Goal: Transaction & Acquisition: Purchase product/service

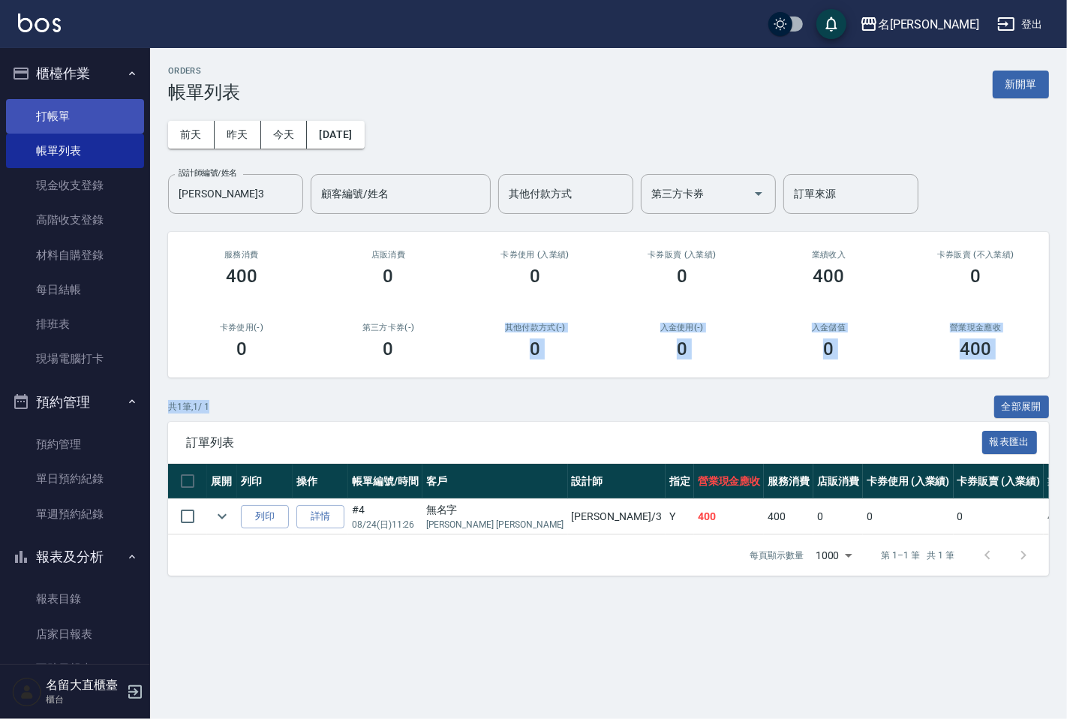
click at [118, 115] on link "打帳單" at bounding box center [75, 116] width 138 height 35
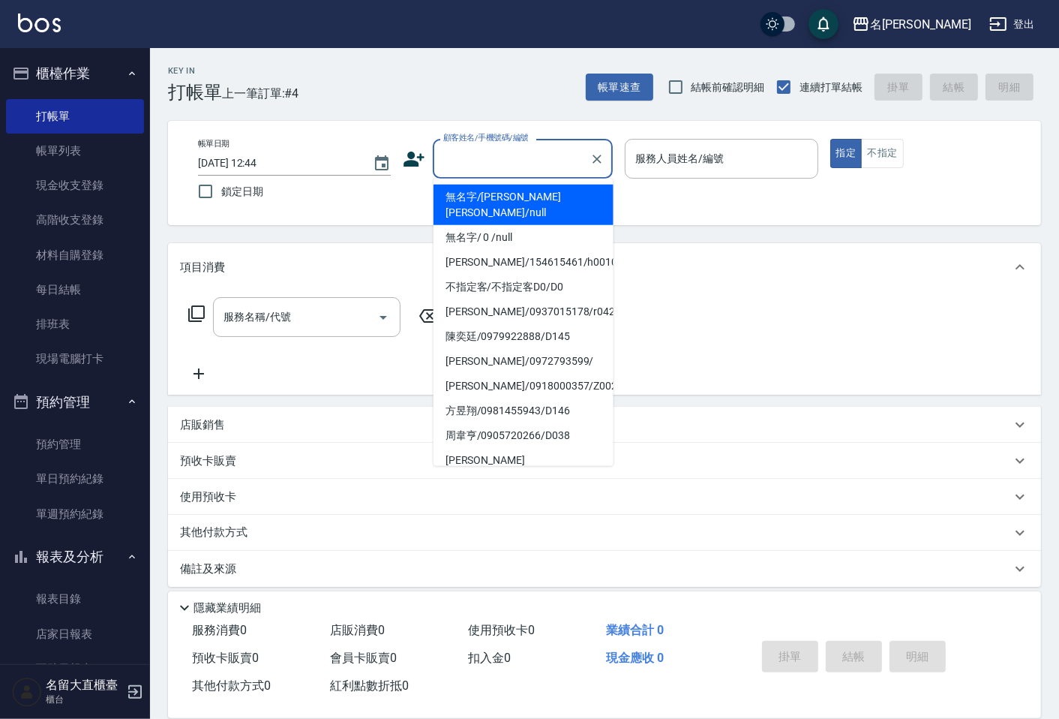
click at [505, 164] on input "顧客姓名/手機號碼/編號" at bounding box center [512, 159] width 144 height 26
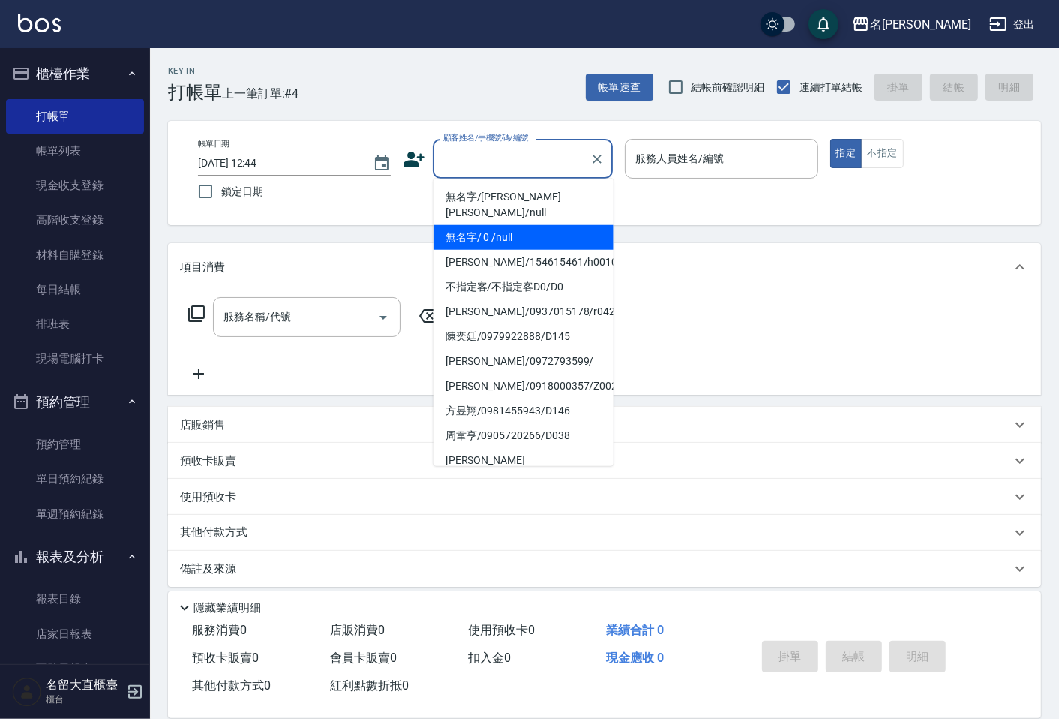
click at [511, 226] on li "無名字/ 0 /null" at bounding box center [524, 237] width 180 height 25
type input "無名字/ 0 /null"
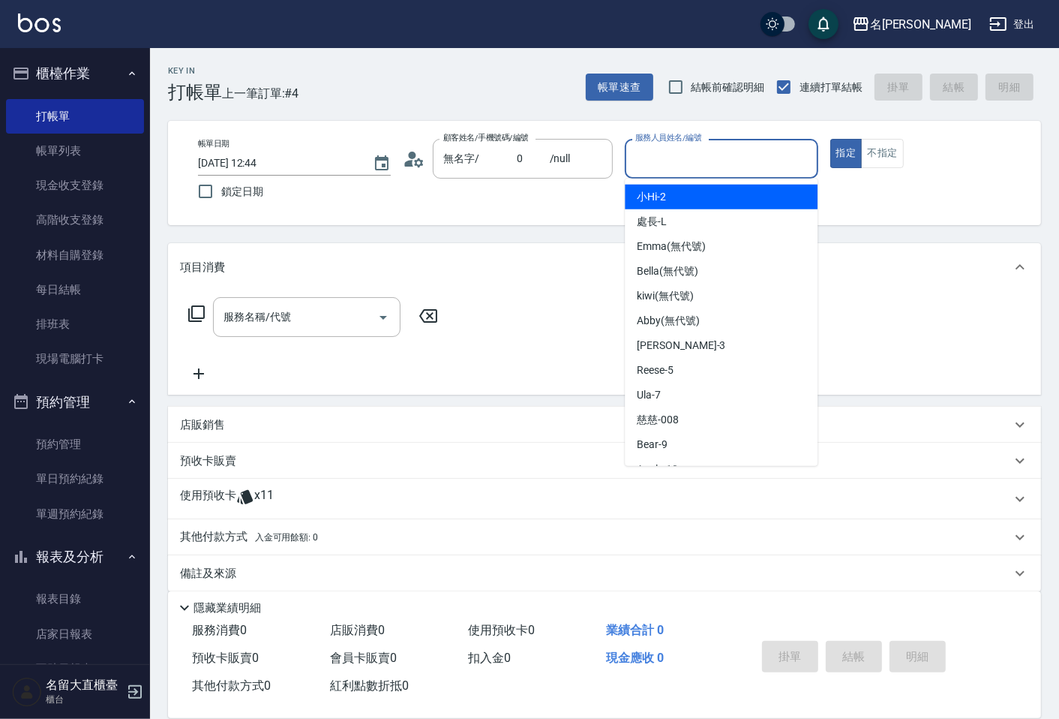
click at [650, 161] on input "服務人員姓名/編號" at bounding box center [721, 159] width 179 height 26
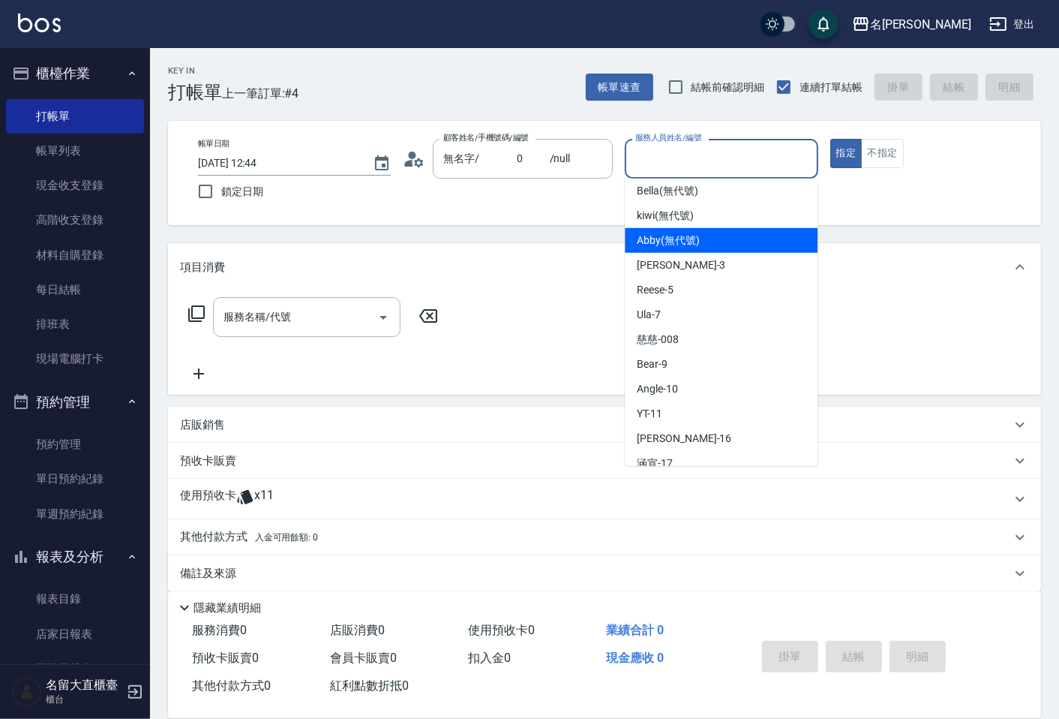
scroll to position [219, 0]
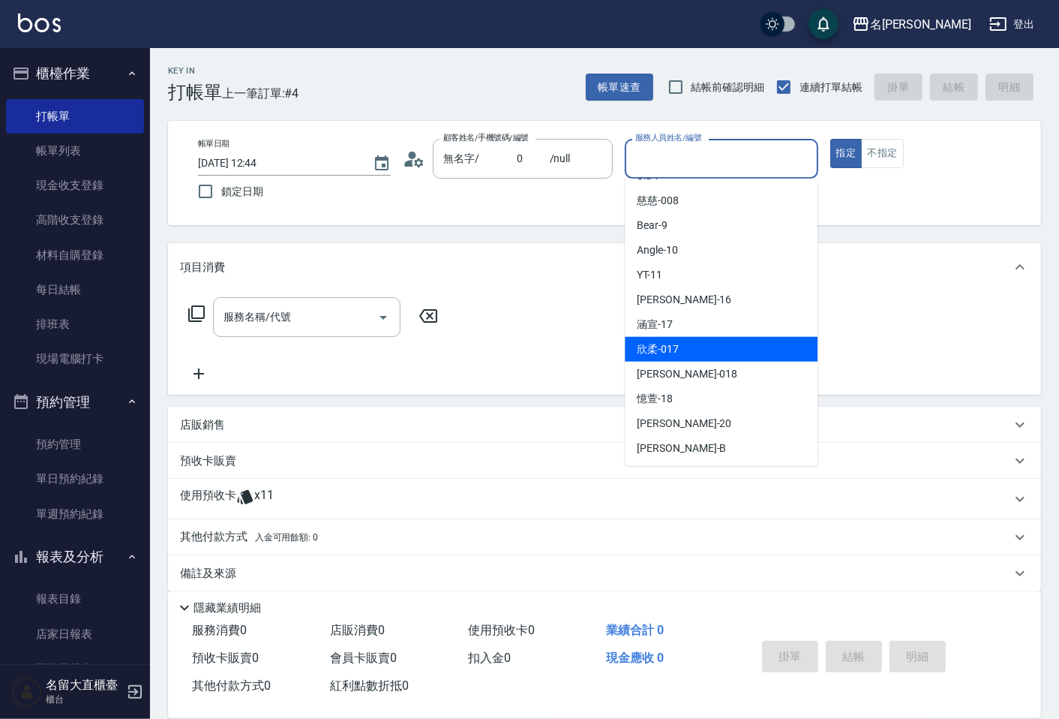
click at [677, 350] on span "欣柔 -017" at bounding box center [658, 349] width 42 height 16
type input "欣柔-017"
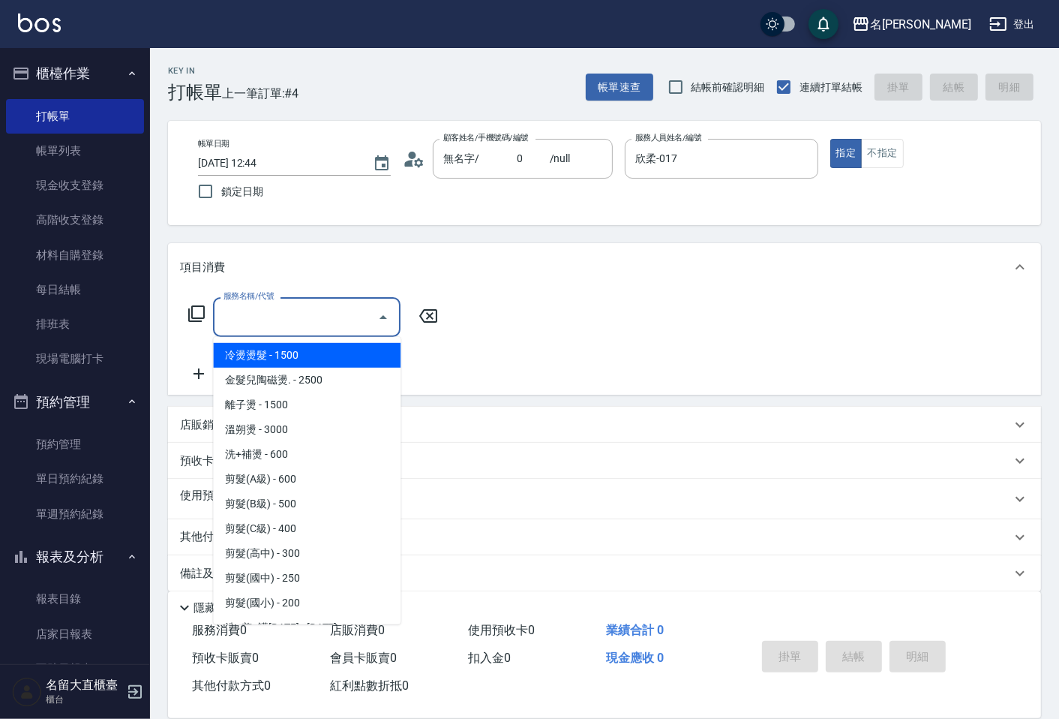
click at [321, 311] on input "服務名稱/代號" at bounding box center [296, 317] width 152 height 26
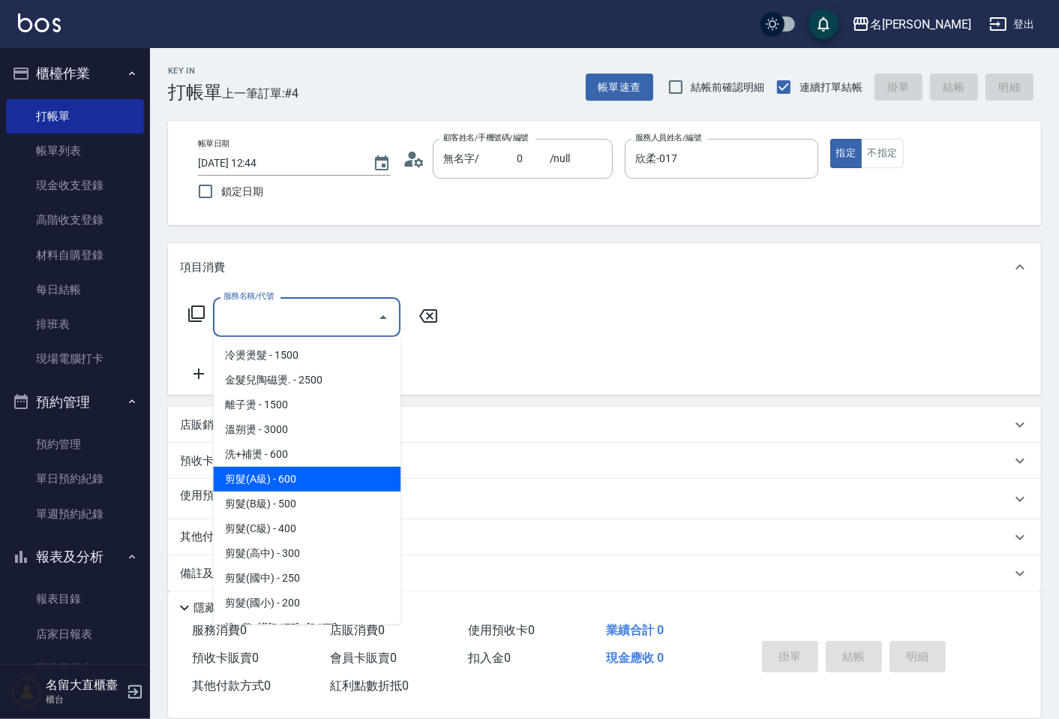
click at [301, 489] on span "剪髮(A級) - 600" at bounding box center [307, 479] width 188 height 25
type input "剪髮(A級)(301)"
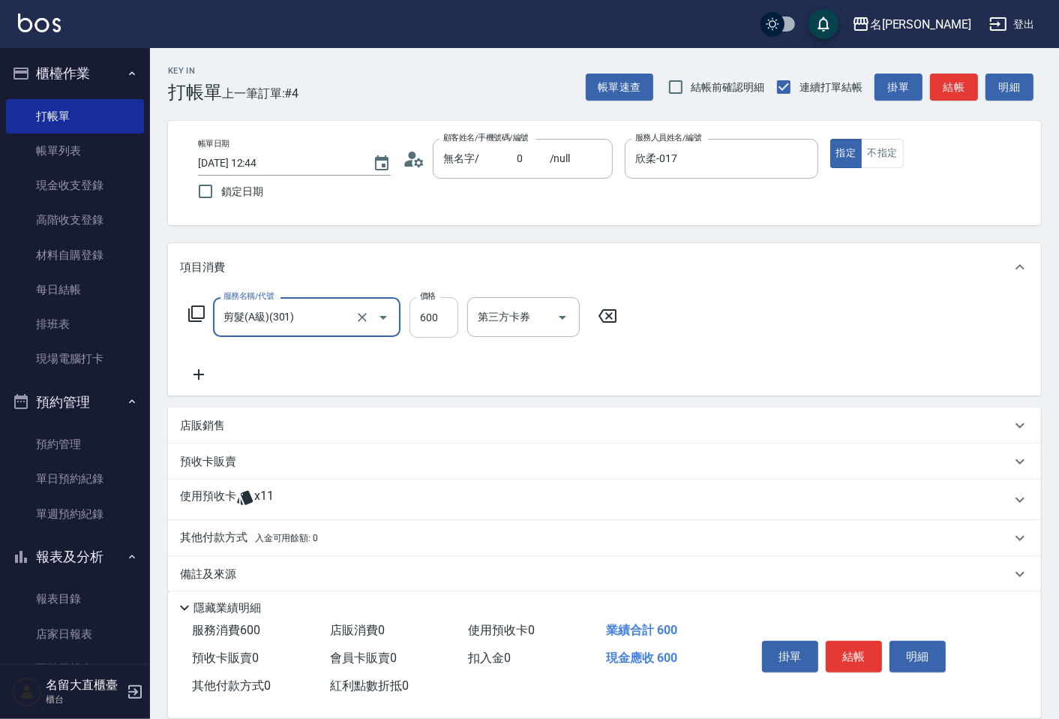
click at [423, 315] on input "600" at bounding box center [434, 317] width 49 height 41
type input "150"
click at [863, 666] on button "結帳" at bounding box center [854, 657] width 56 height 32
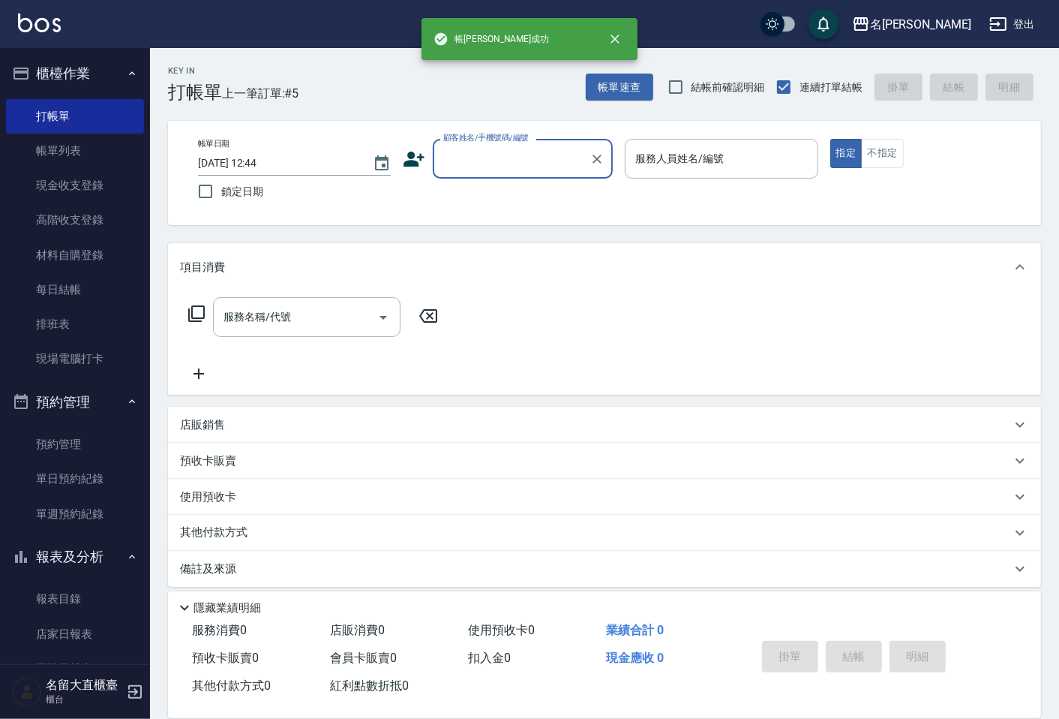
click at [495, 162] on input "顧客姓名/手機號碼/編號" at bounding box center [512, 159] width 144 height 26
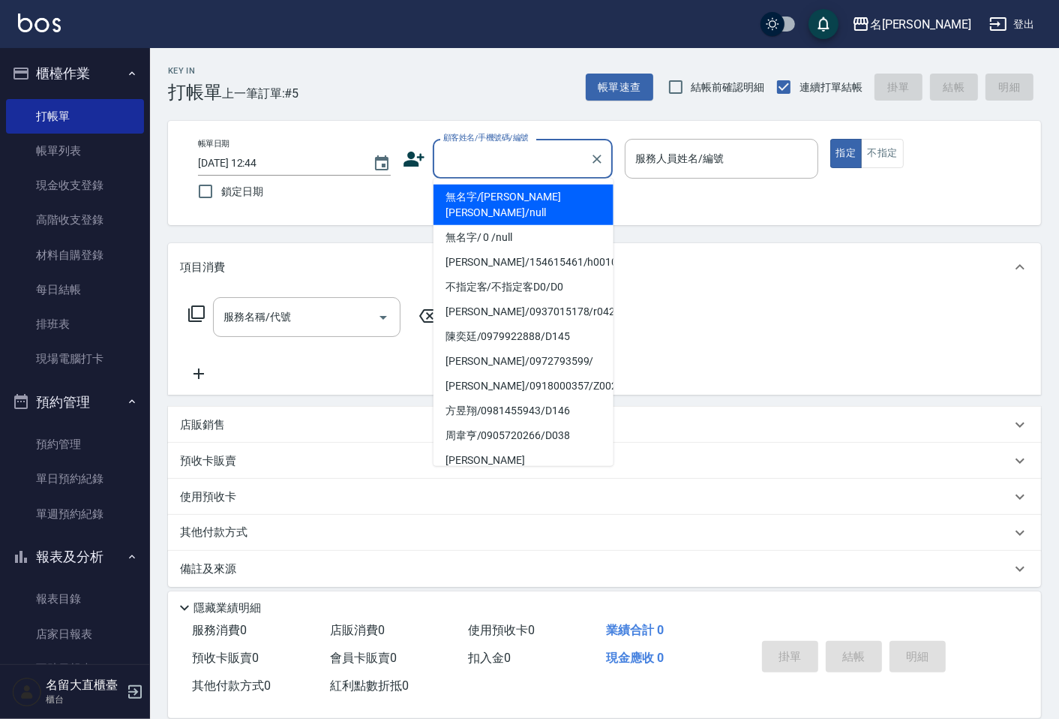
click at [504, 206] on li "無名字/[PERSON_NAME] [PERSON_NAME]/null" at bounding box center [524, 205] width 180 height 41
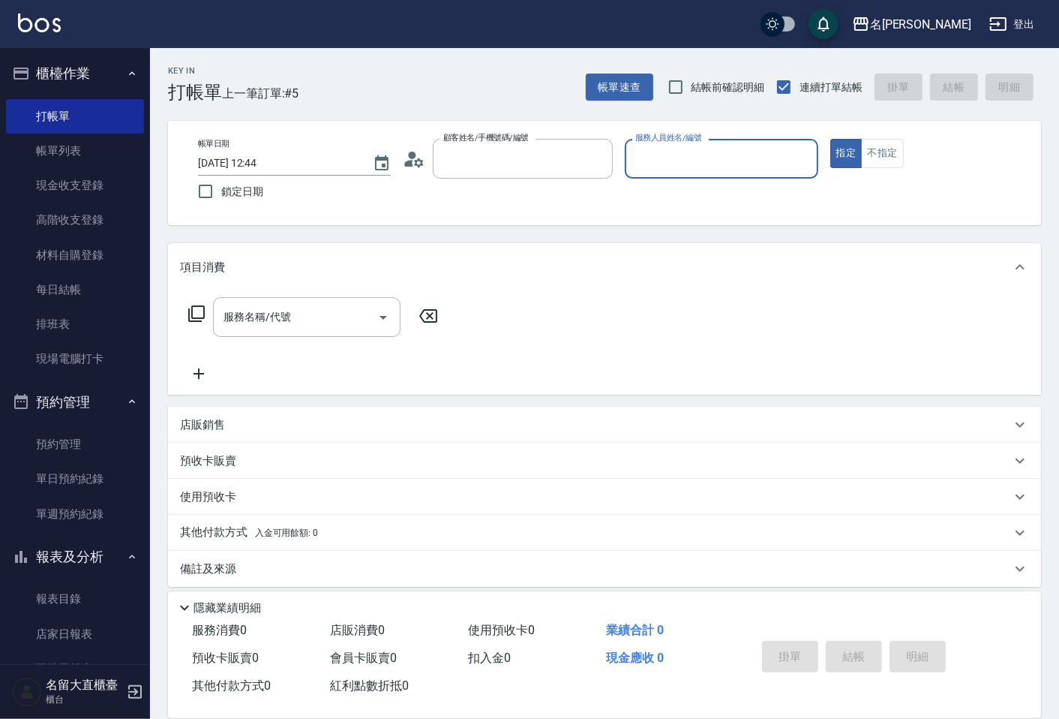
type input "無名字/[PERSON_NAME] [PERSON_NAME]/null"
click at [648, 170] on input "服務人員姓名/編號" at bounding box center [721, 159] width 179 height 26
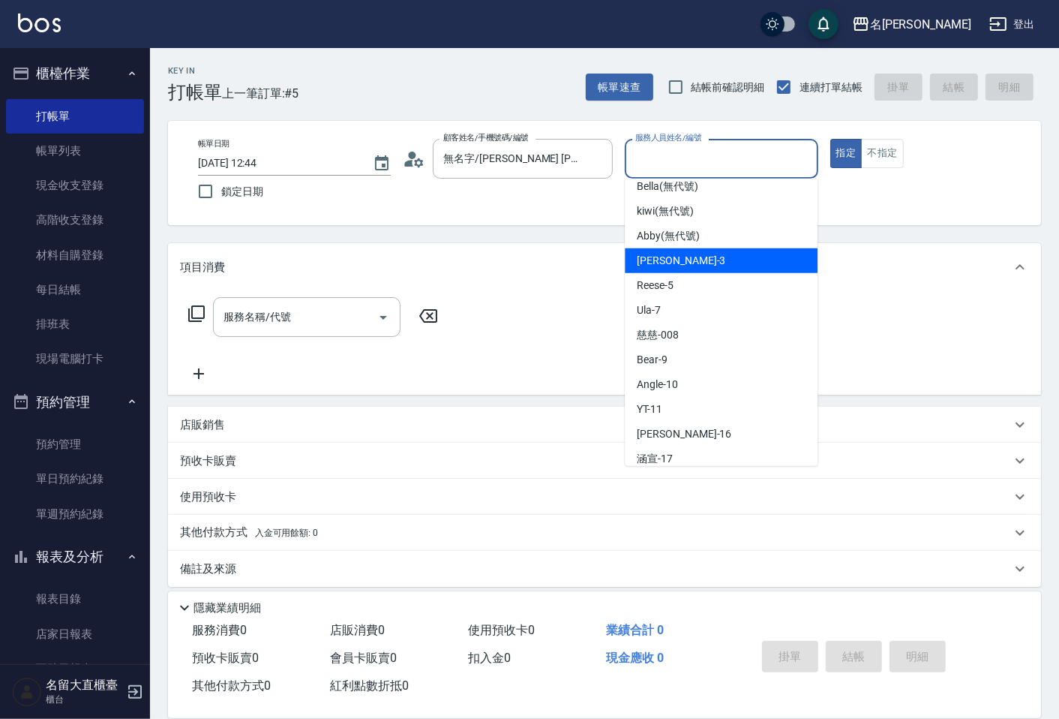
scroll to position [167, 0]
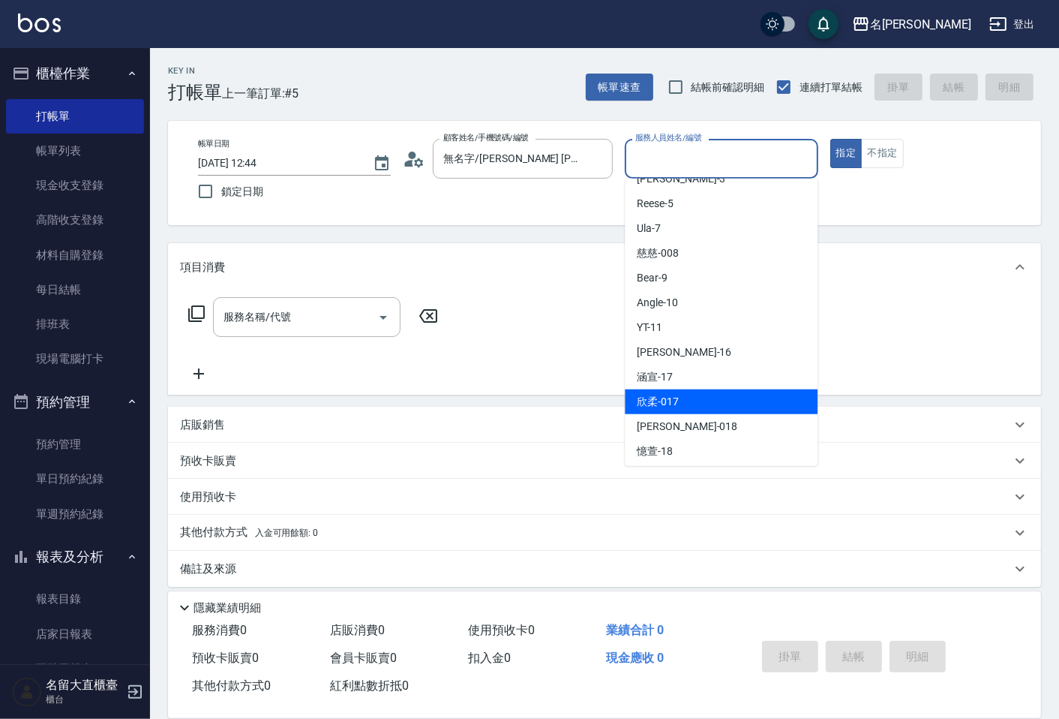
click at [672, 405] on span "欣柔 -017" at bounding box center [658, 402] width 42 height 16
type input "欣柔-017"
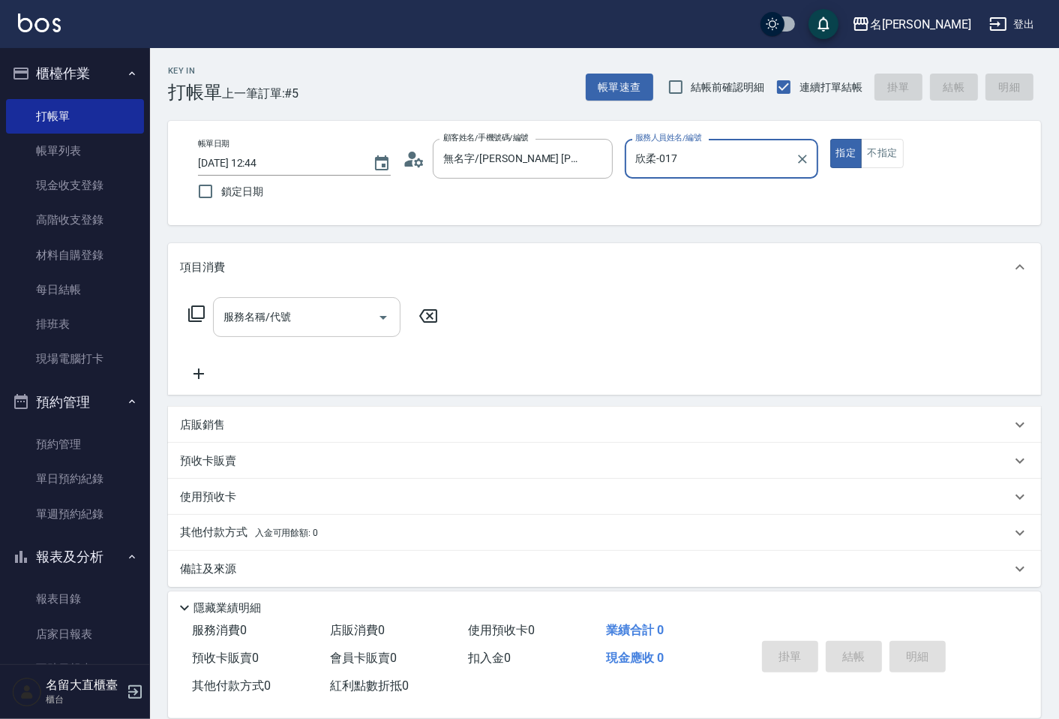
click at [361, 304] on input "服務名稱/代號" at bounding box center [296, 317] width 152 height 26
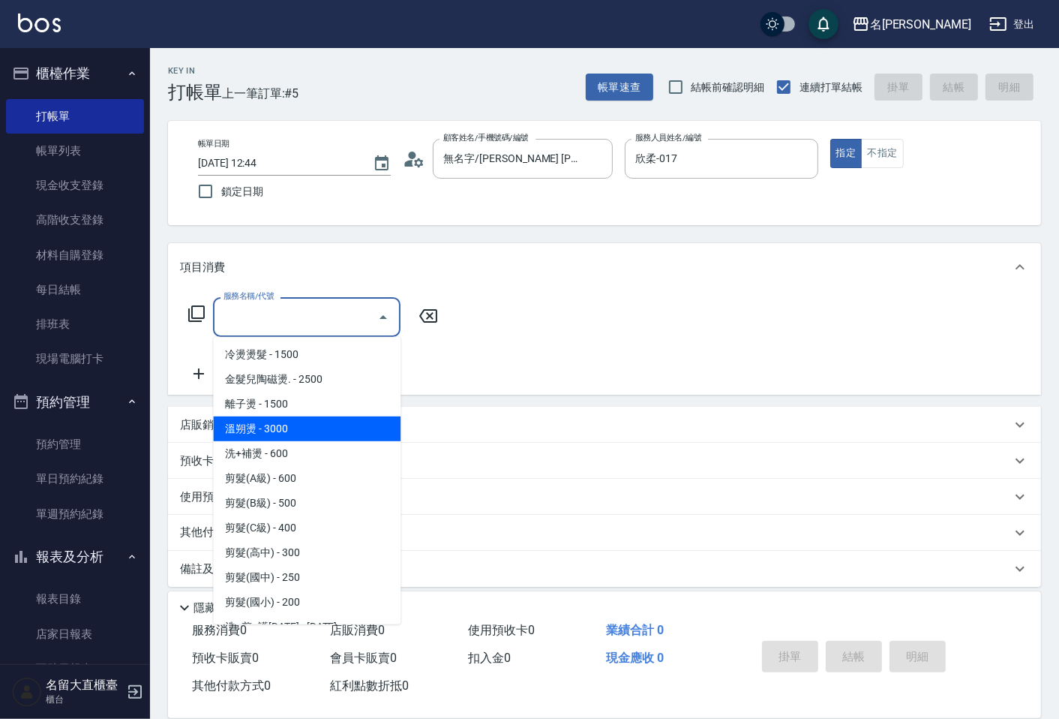
scroll to position [0, 0]
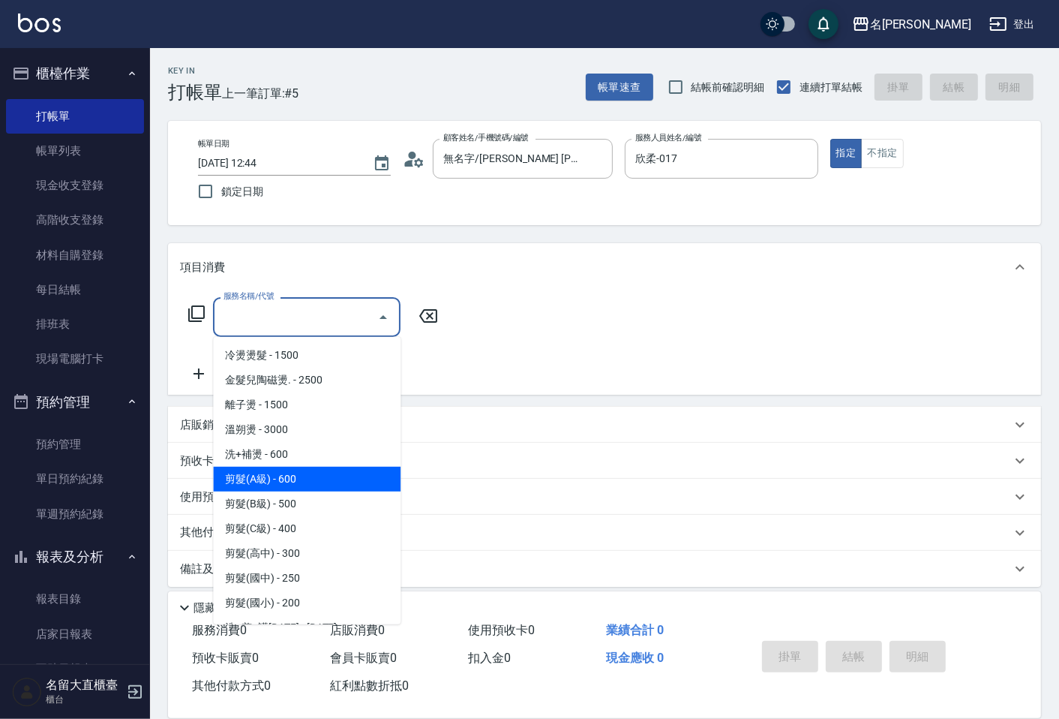
click at [291, 468] on span "剪髮(A級) - 600" at bounding box center [307, 479] width 188 height 25
type input "剪髮(A級)(301)"
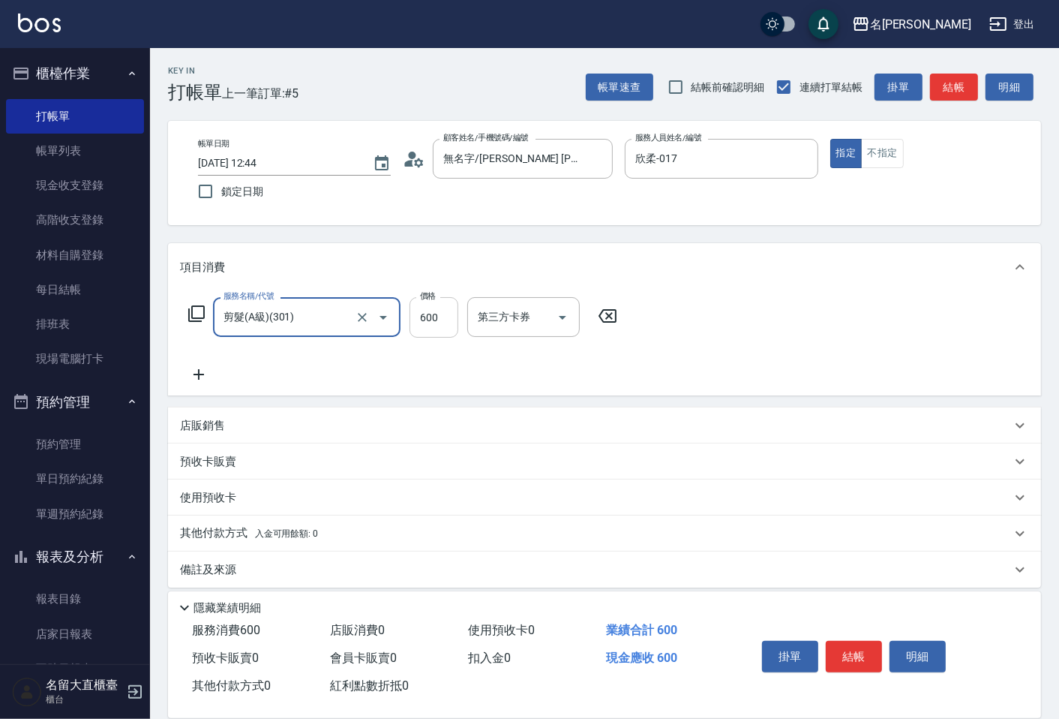
click at [454, 319] on input "600" at bounding box center [434, 317] width 49 height 41
type input "150"
click at [844, 650] on button "結帳" at bounding box center [854, 657] width 56 height 32
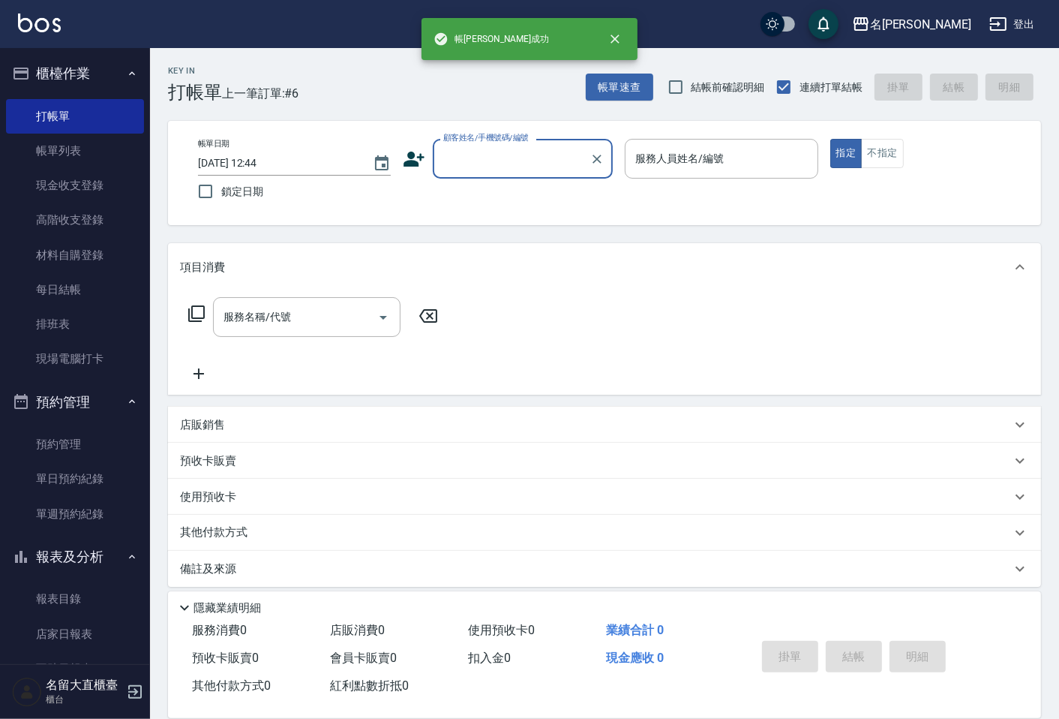
click at [452, 159] on input "顧客姓名/手機號碼/編號" at bounding box center [512, 159] width 144 height 26
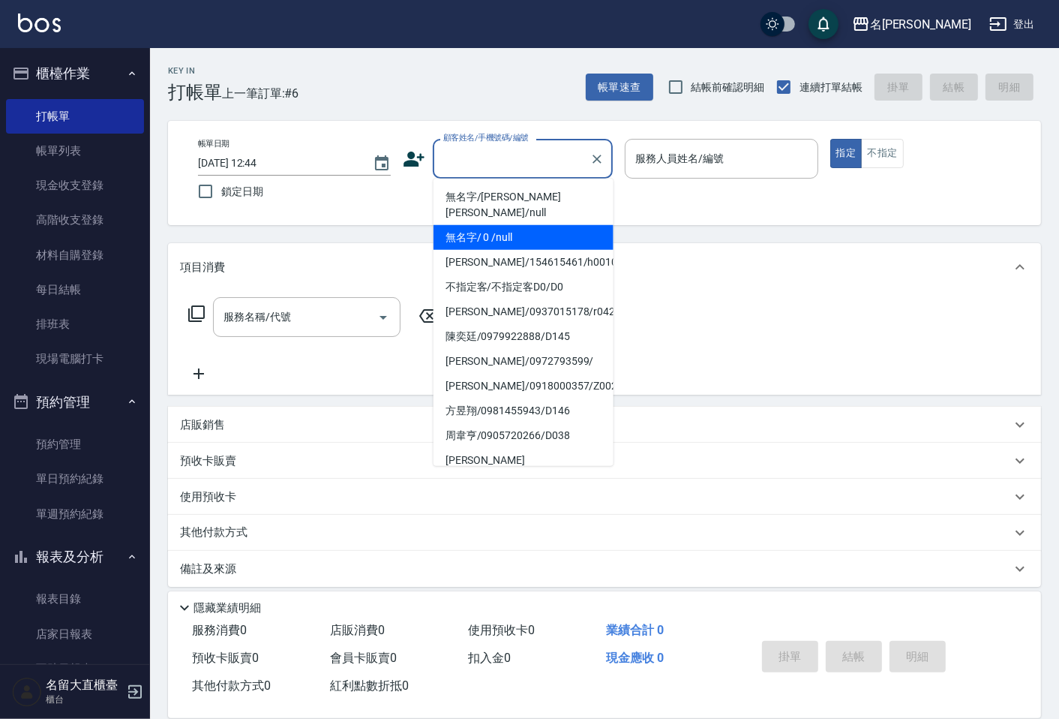
click at [475, 227] on li "無名字/ 0 /null" at bounding box center [524, 237] width 180 height 25
type input "無名字/ 0 /null"
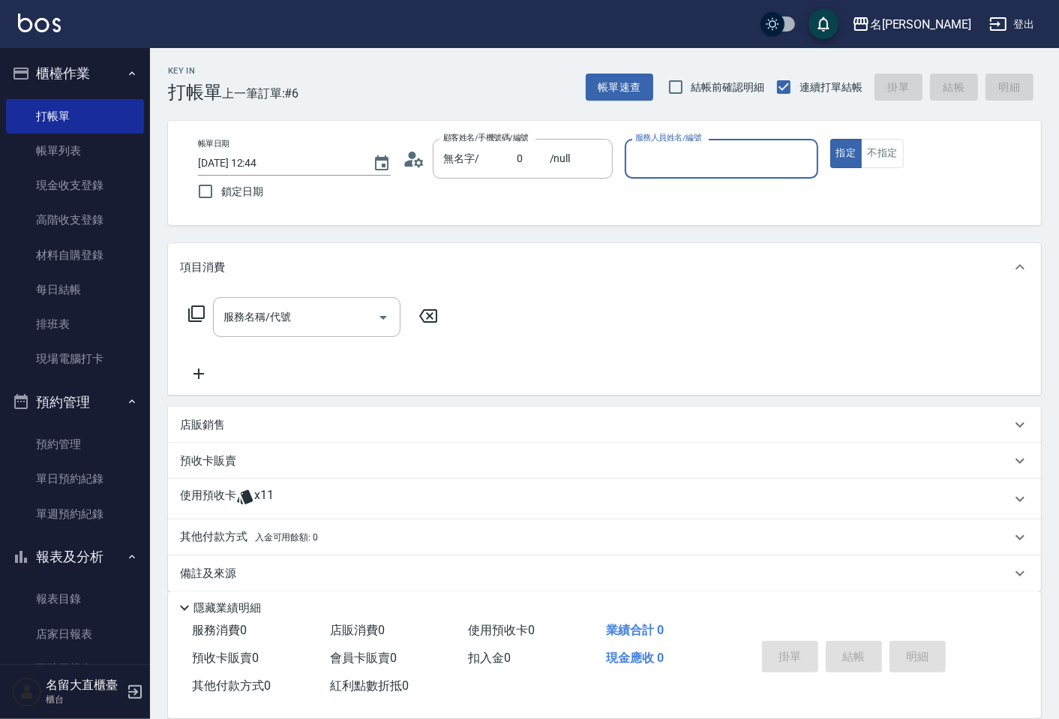
click at [665, 167] on input "服務人員姓名/編號" at bounding box center [721, 159] width 179 height 26
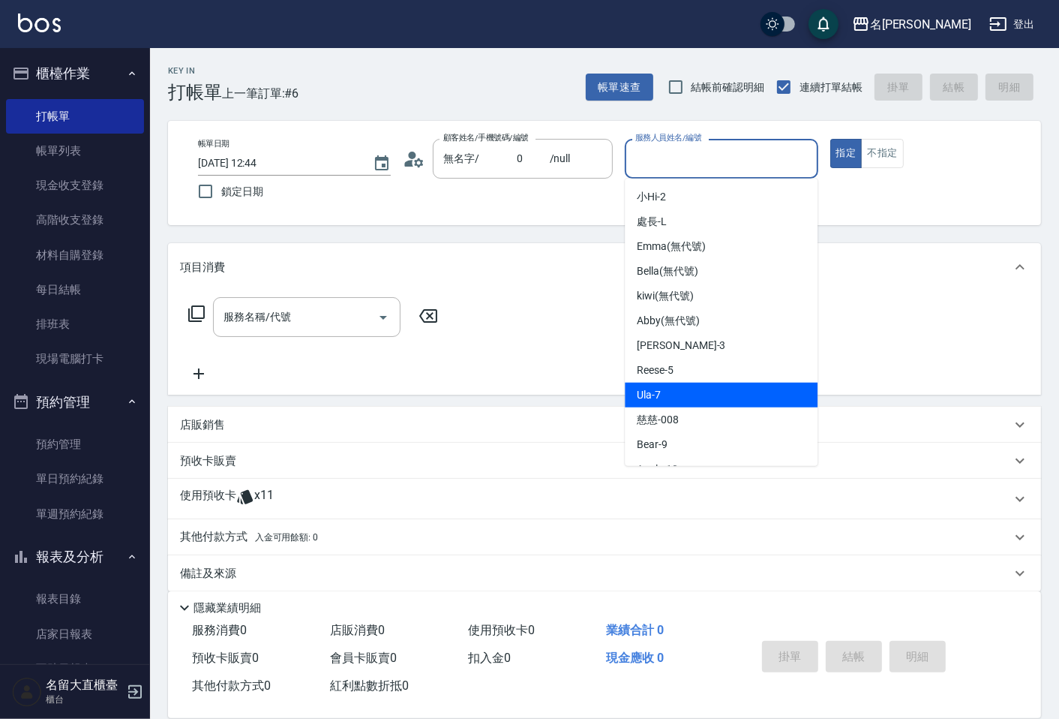
scroll to position [219, 0]
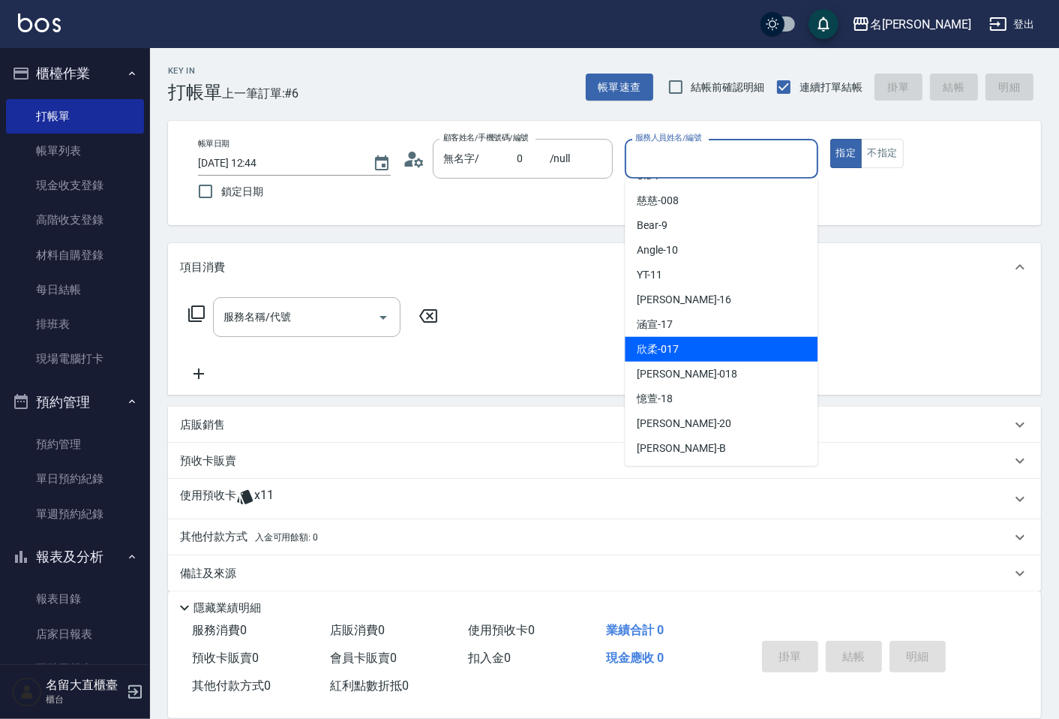
click at [670, 349] on span "欣柔 -017" at bounding box center [658, 349] width 42 height 16
type input "欣柔-017"
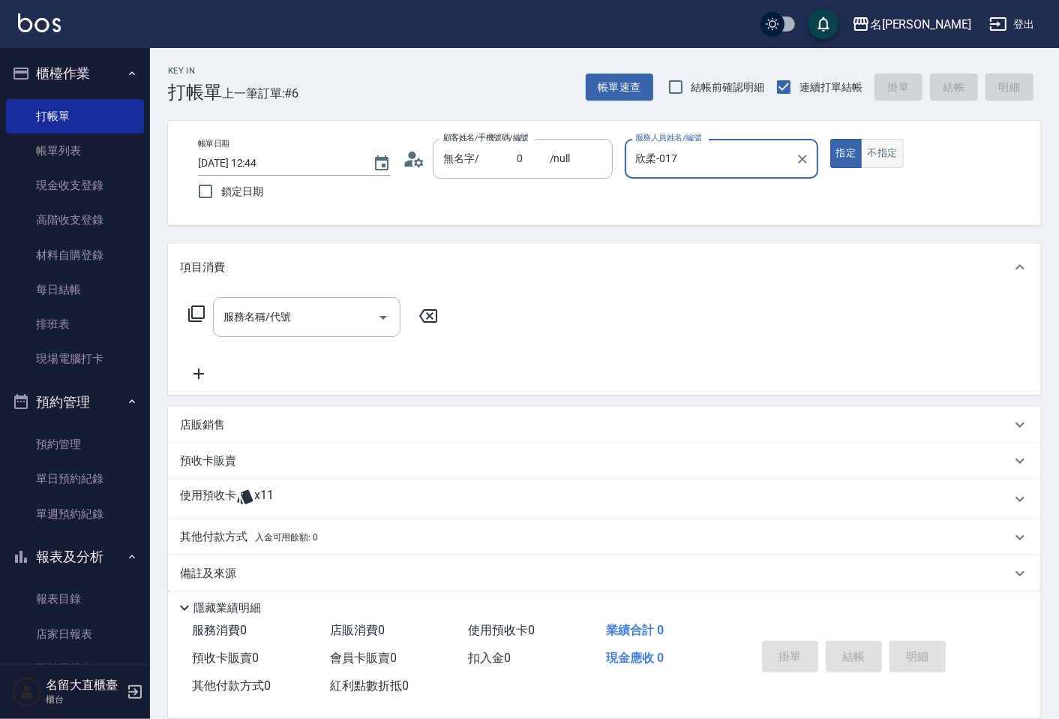
click at [883, 150] on button "不指定" at bounding box center [882, 153] width 42 height 29
click at [326, 329] on input "服務名稱/代號" at bounding box center [296, 317] width 152 height 26
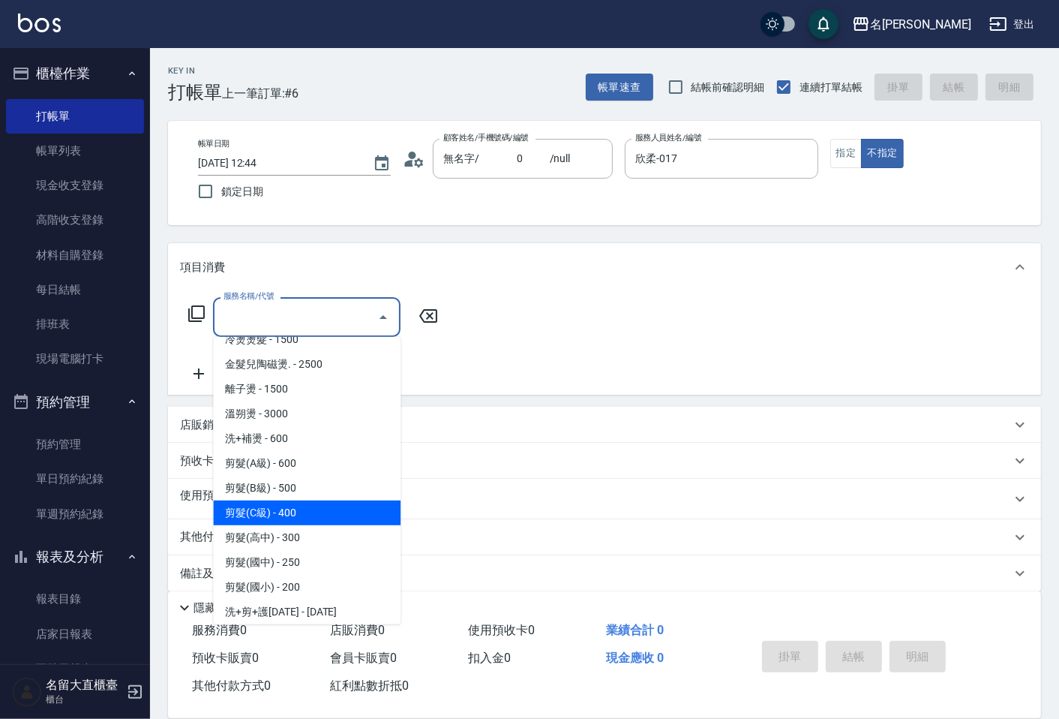
scroll to position [0, 0]
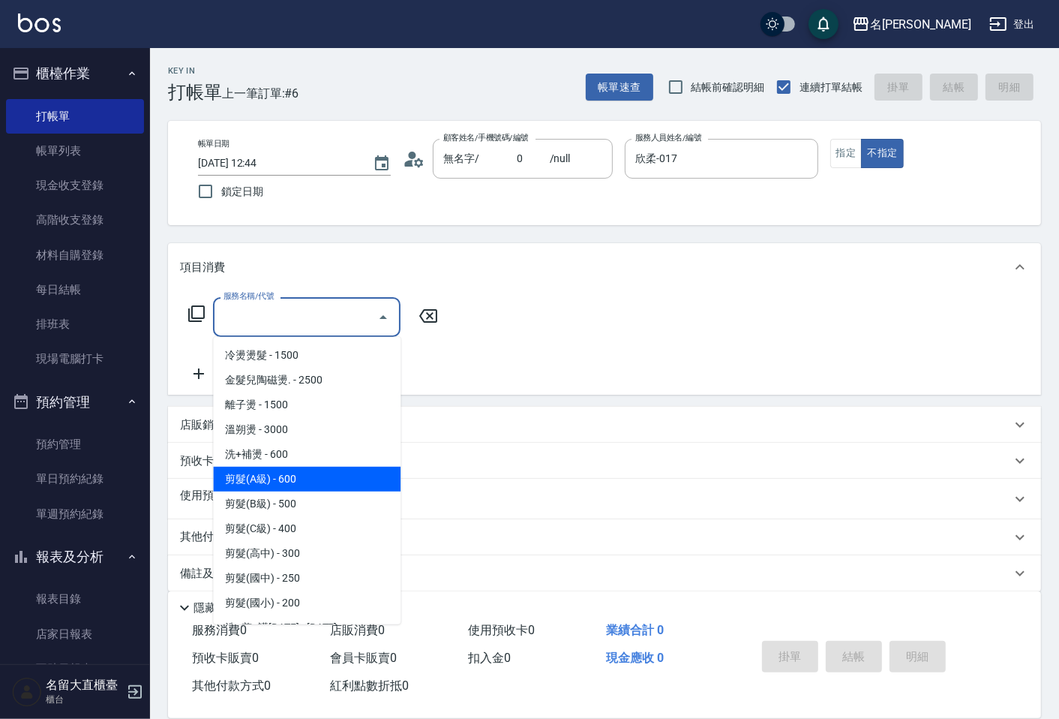
click at [275, 476] on span "剪髮(A級) - 600" at bounding box center [307, 479] width 188 height 25
type input "剪髮(A級)(301)"
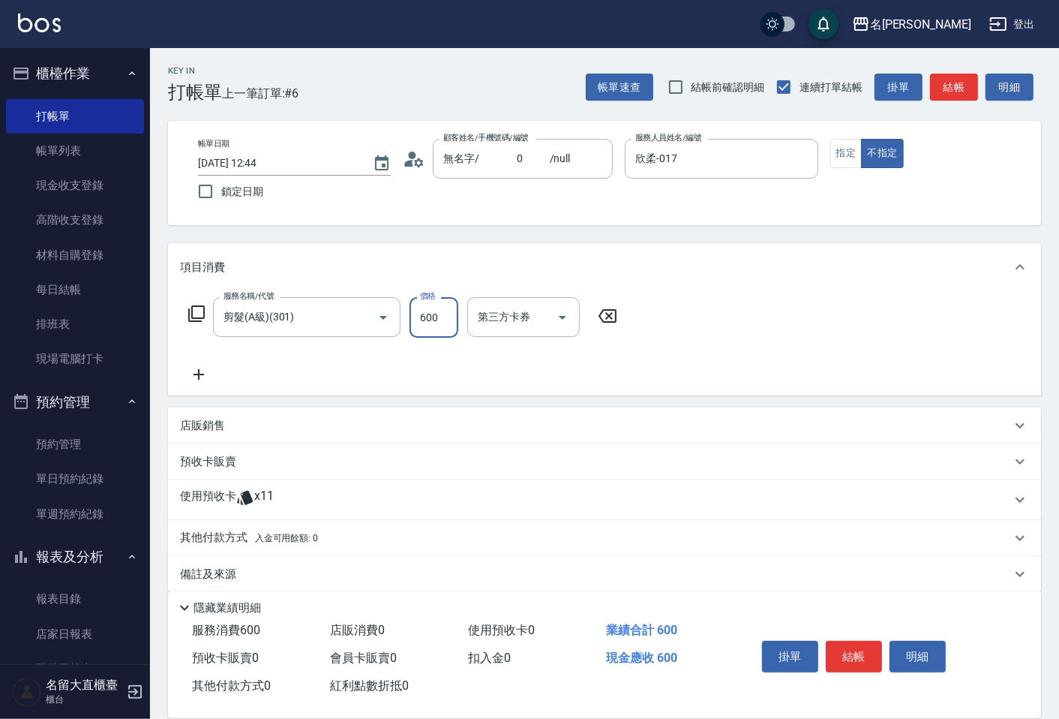
click at [437, 320] on input "600" at bounding box center [434, 317] width 49 height 41
type input "150"
click at [191, 370] on icon at bounding box center [199, 374] width 38 height 18
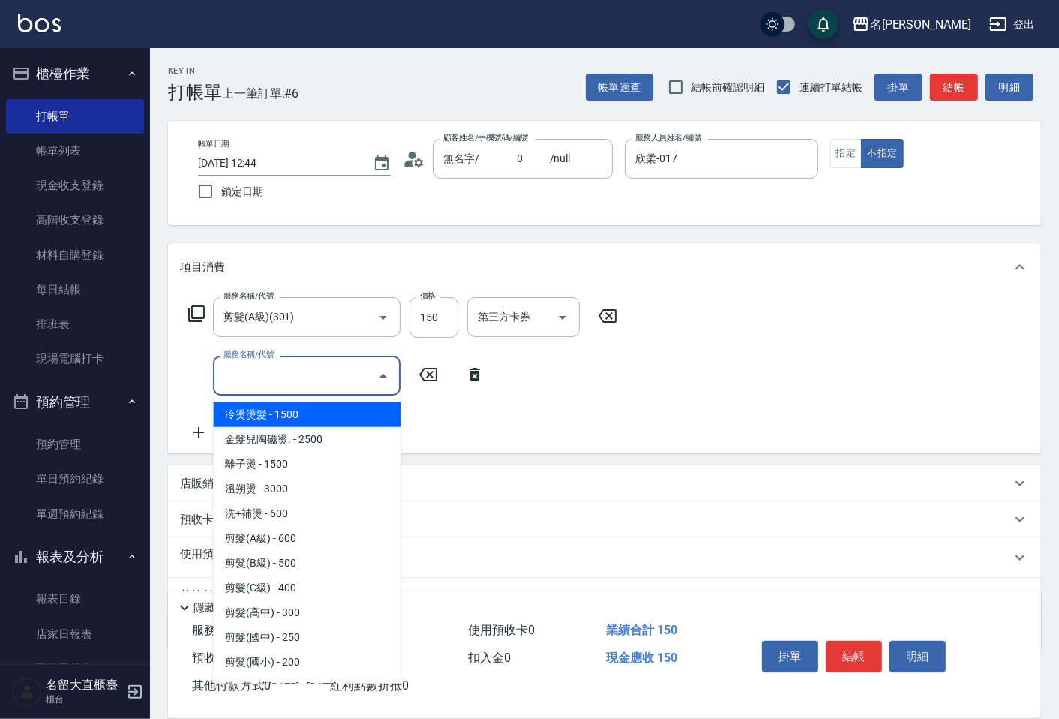
click at [227, 371] on input "服務名稱/代號" at bounding box center [296, 375] width 152 height 26
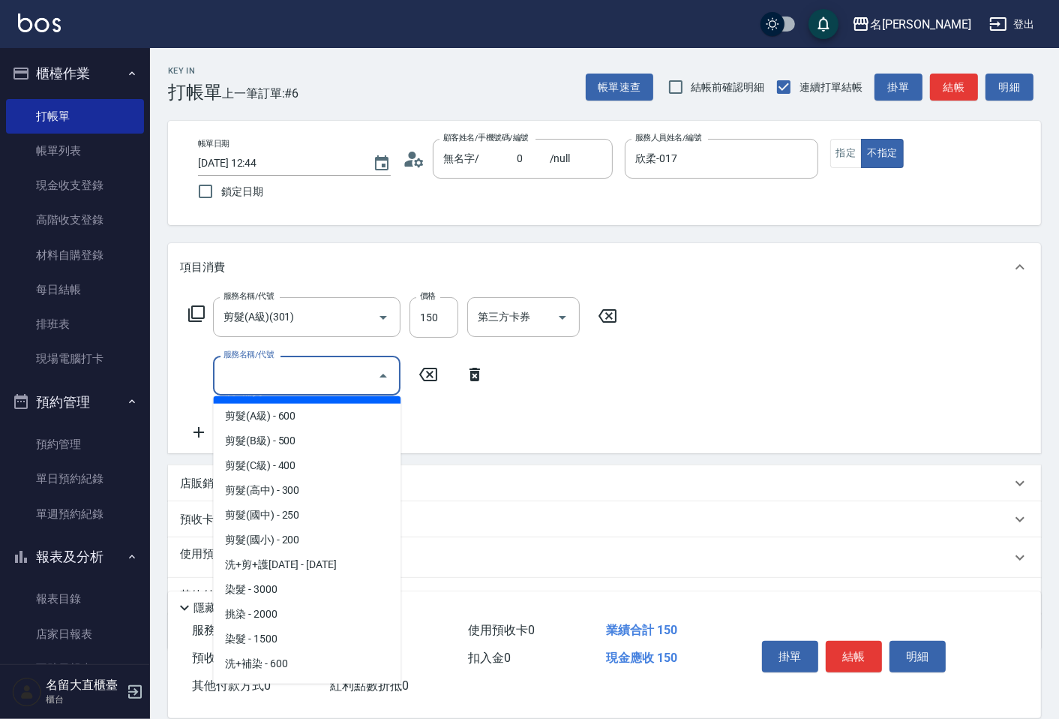
scroll to position [333, 0]
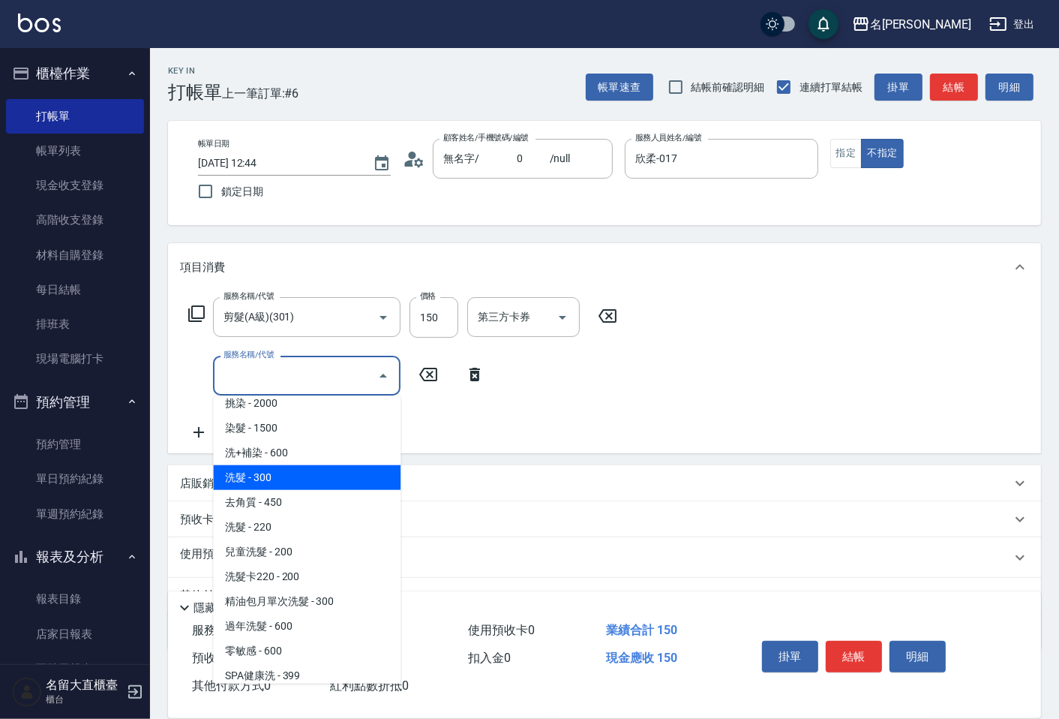
click at [251, 483] on span "洗髮 - 300" at bounding box center [307, 477] width 188 height 25
type input "洗髮(500)"
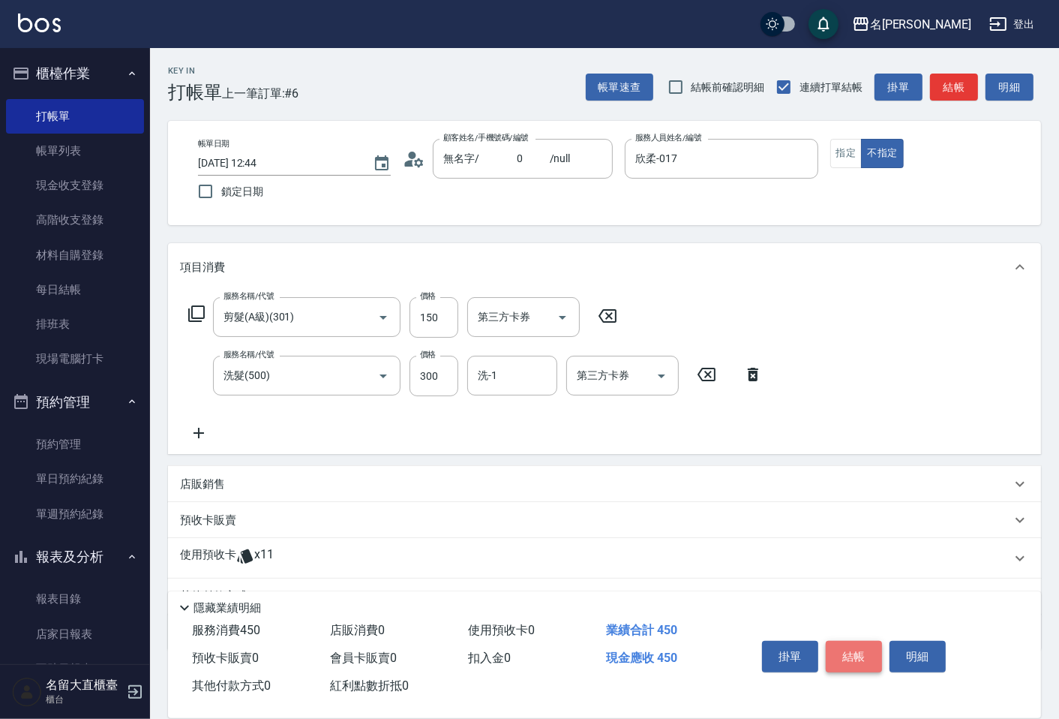
click at [834, 643] on button "結帳" at bounding box center [854, 657] width 56 height 32
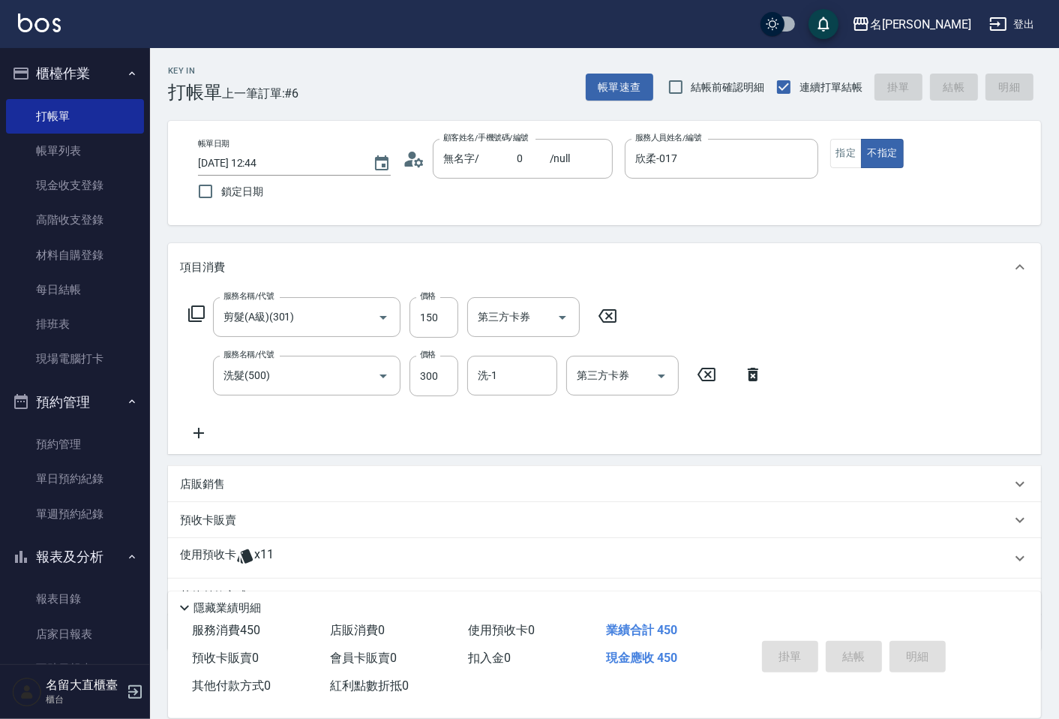
type input "[DATE] 12:45"
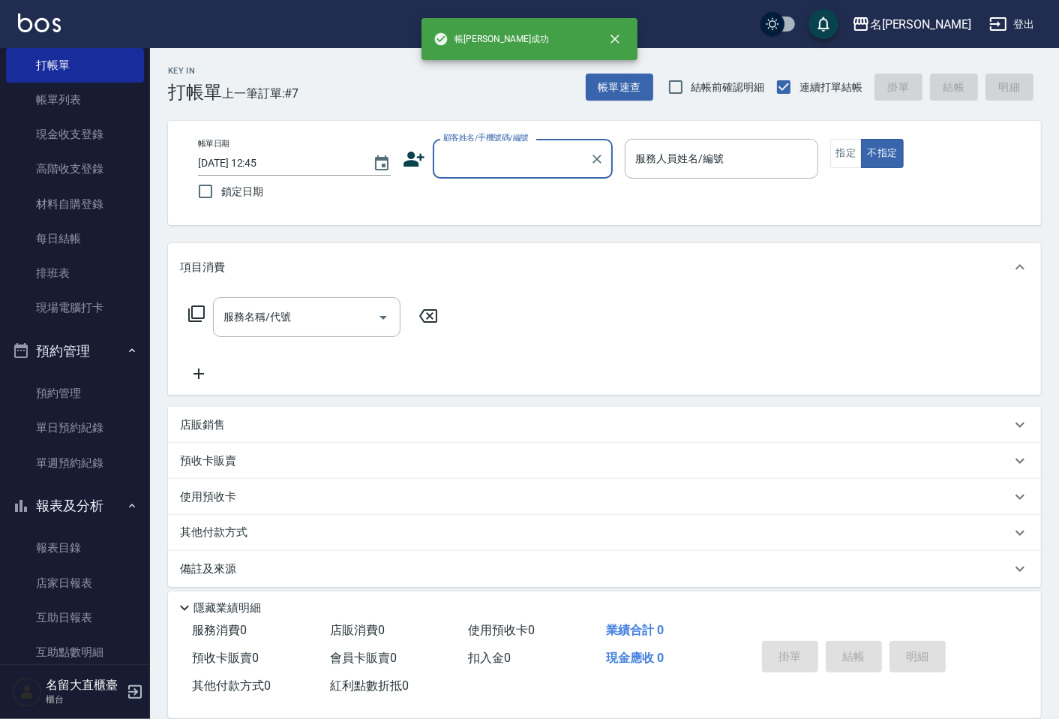
scroll to position [167, 0]
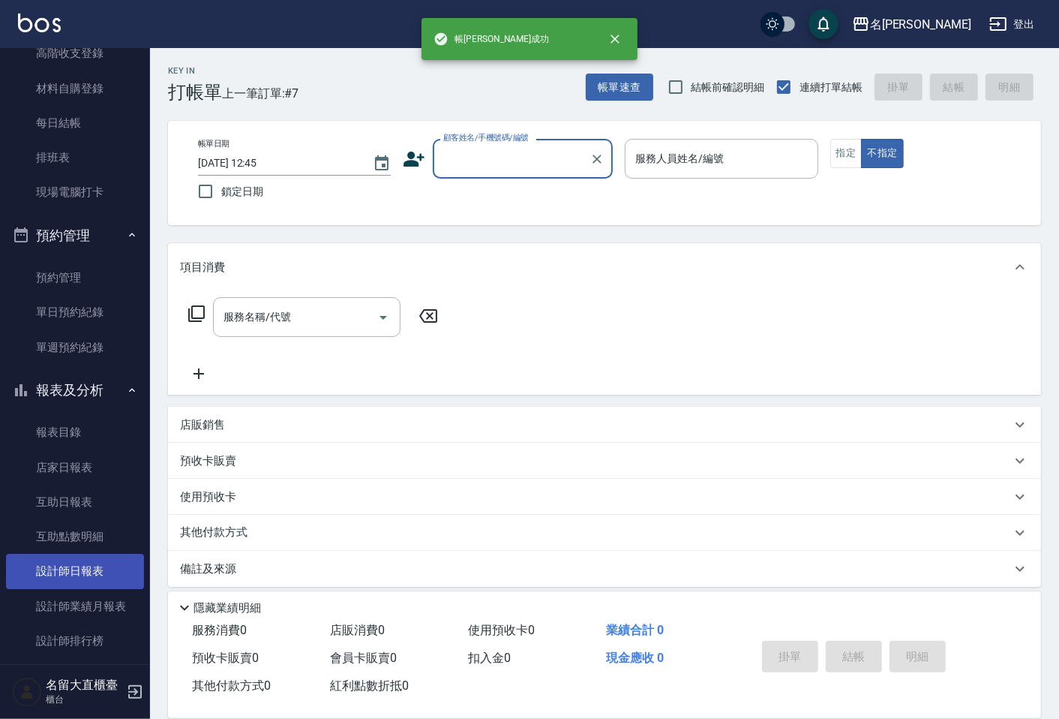
click at [93, 573] on link "設計師日報表" at bounding box center [75, 571] width 138 height 35
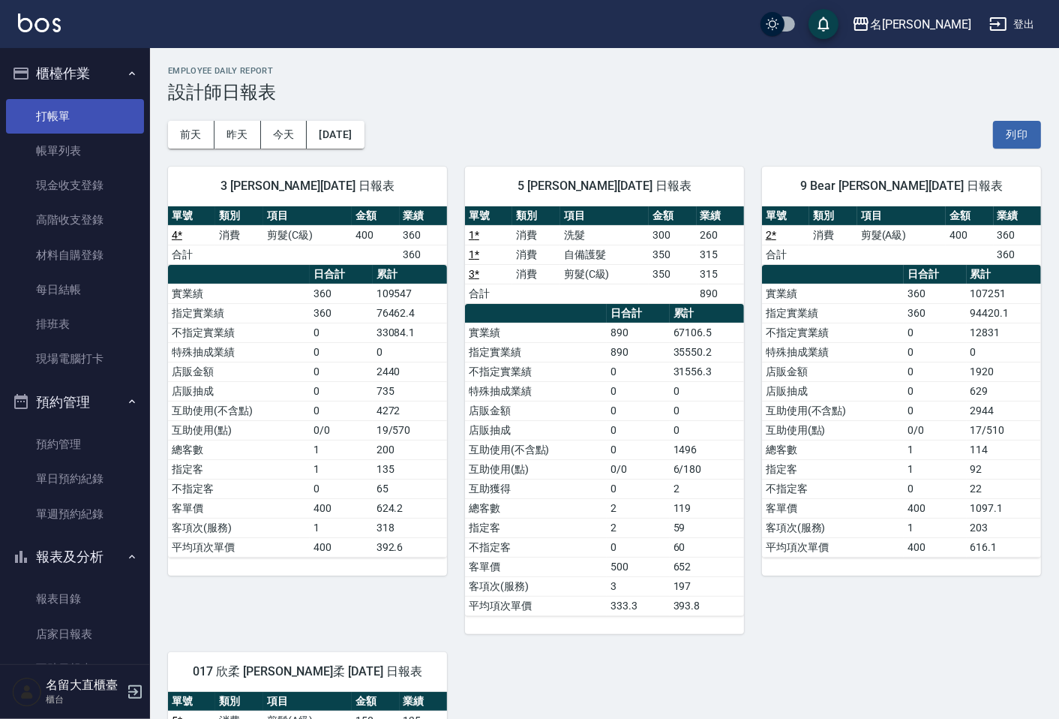
click at [88, 113] on link "打帳單" at bounding box center [75, 116] width 138 height 35
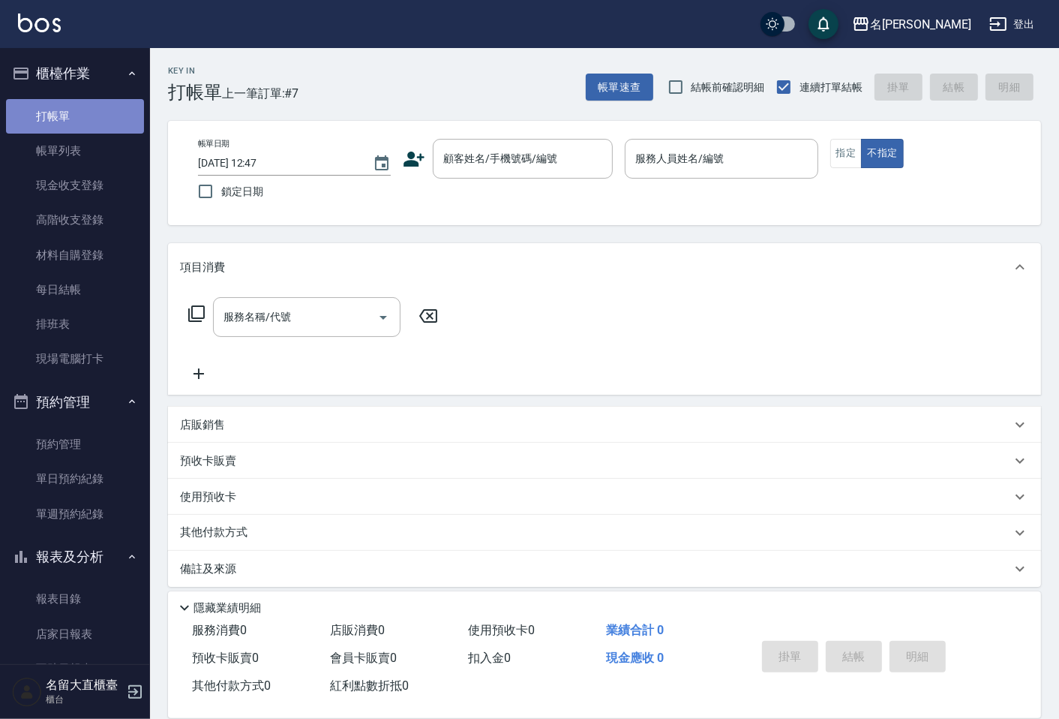
click at [88, 129] on link "打帳單" at bounding box center [75, 116] width 138 height 35
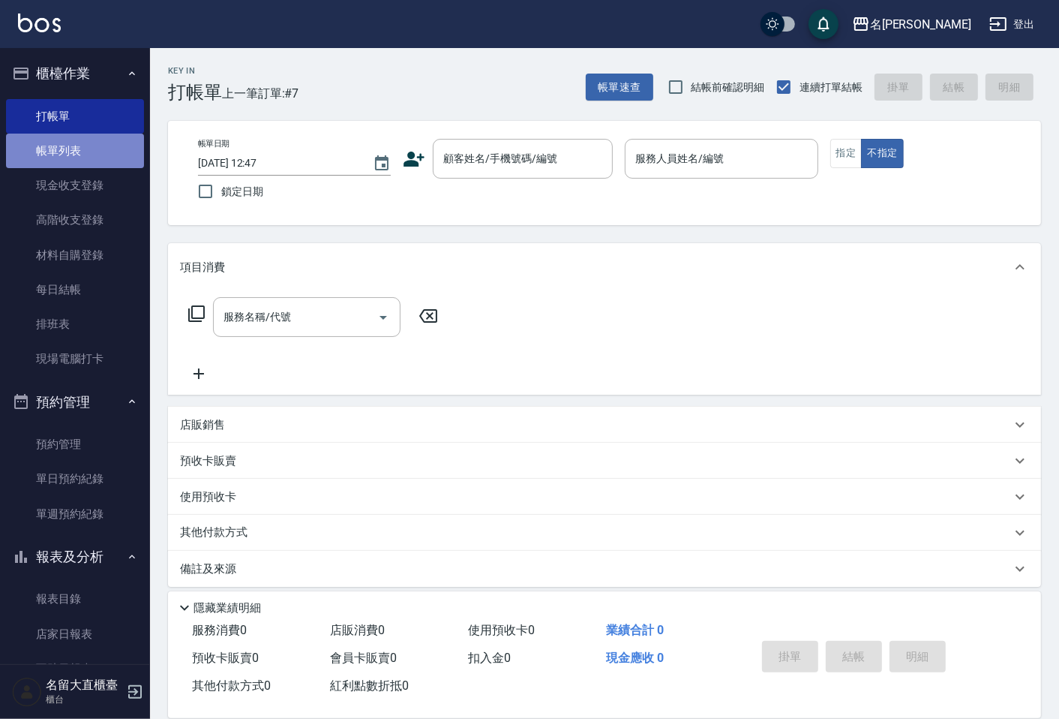
click at [92, 137] on link "帳單列表" at bounding box center [75, 151] width 138 height 35
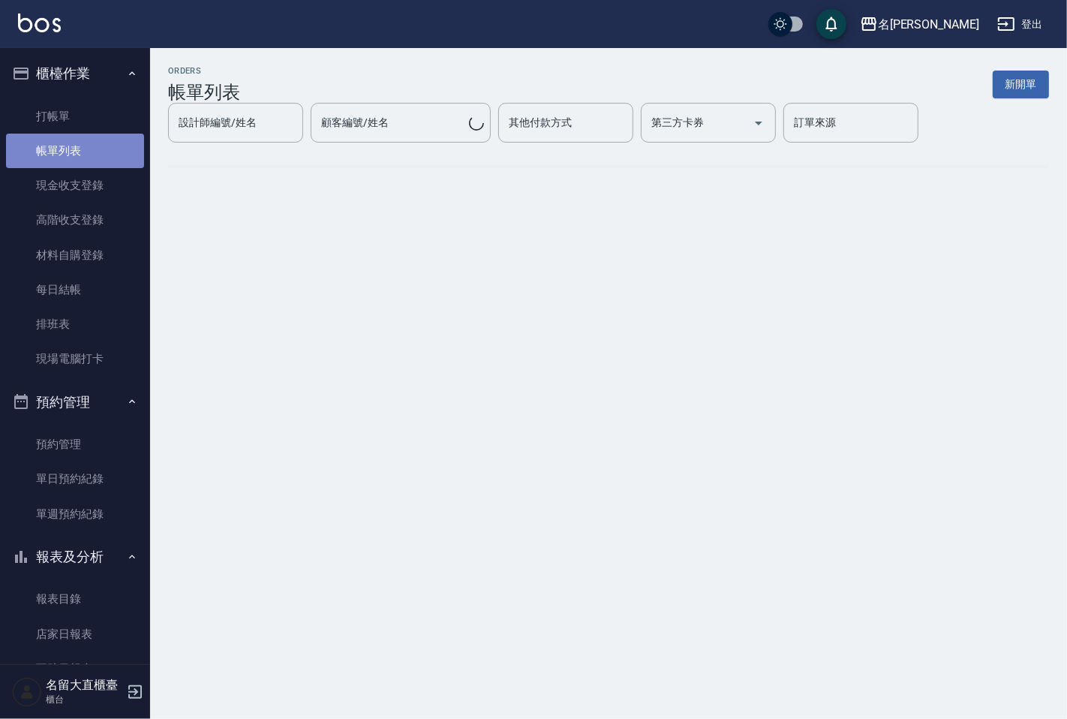
click at [116, 145] on link "帳單列表" at bounding box center [75, 151] width 138 height 35
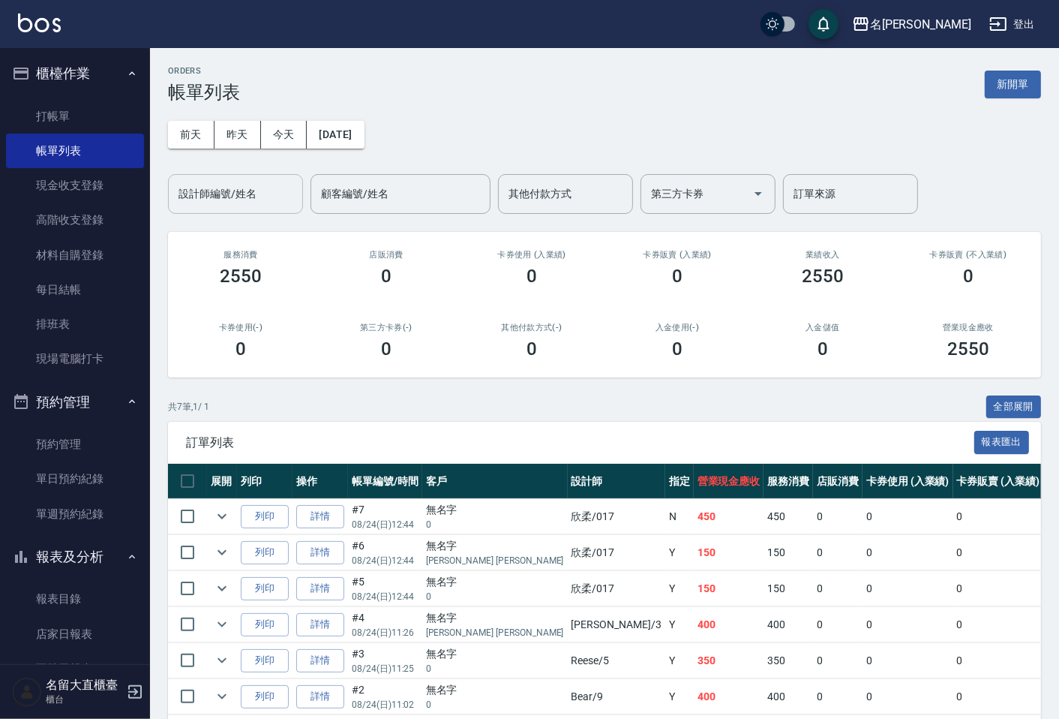
click at [245, 199] on input "設計師編號/姓名" at bounding box center [236, 194] width 122 height 26
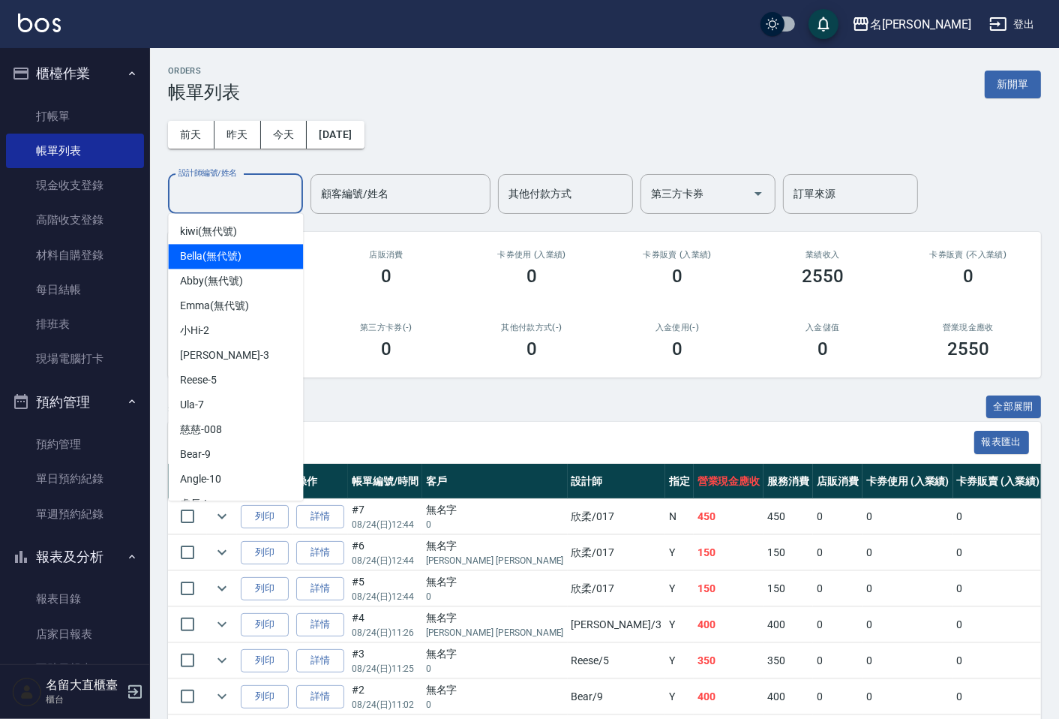
click at [445, 398] on div "共 7 筆, 1 / 1 全部展開" at bounding box center [604, 406] width 873 height 23
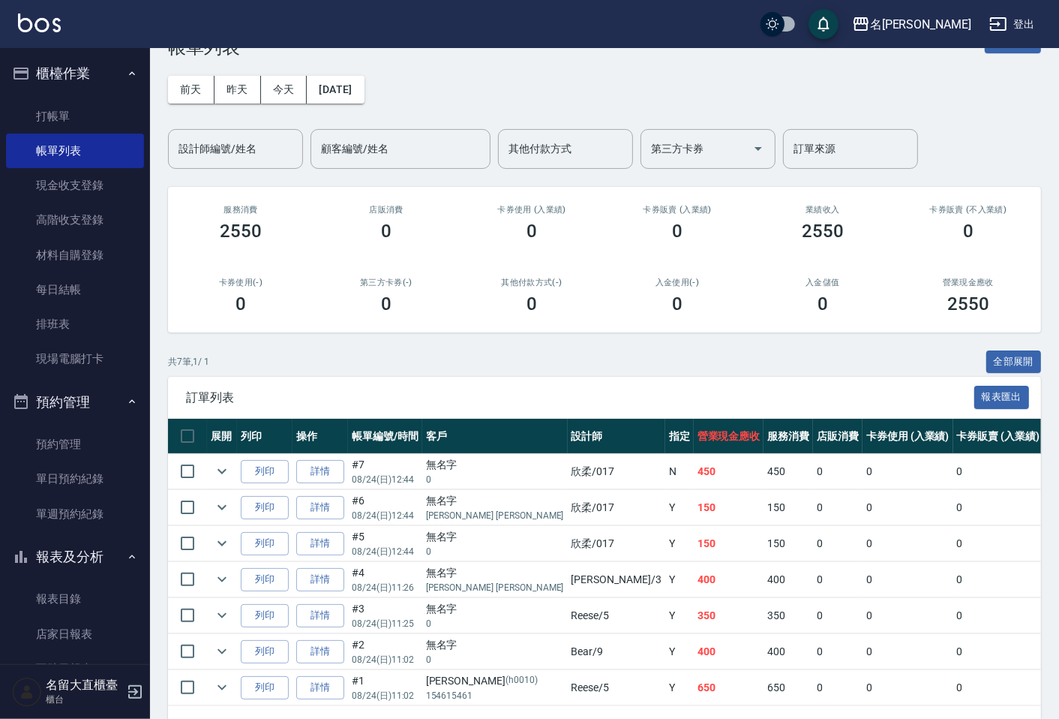
scroll to position [83, 0]
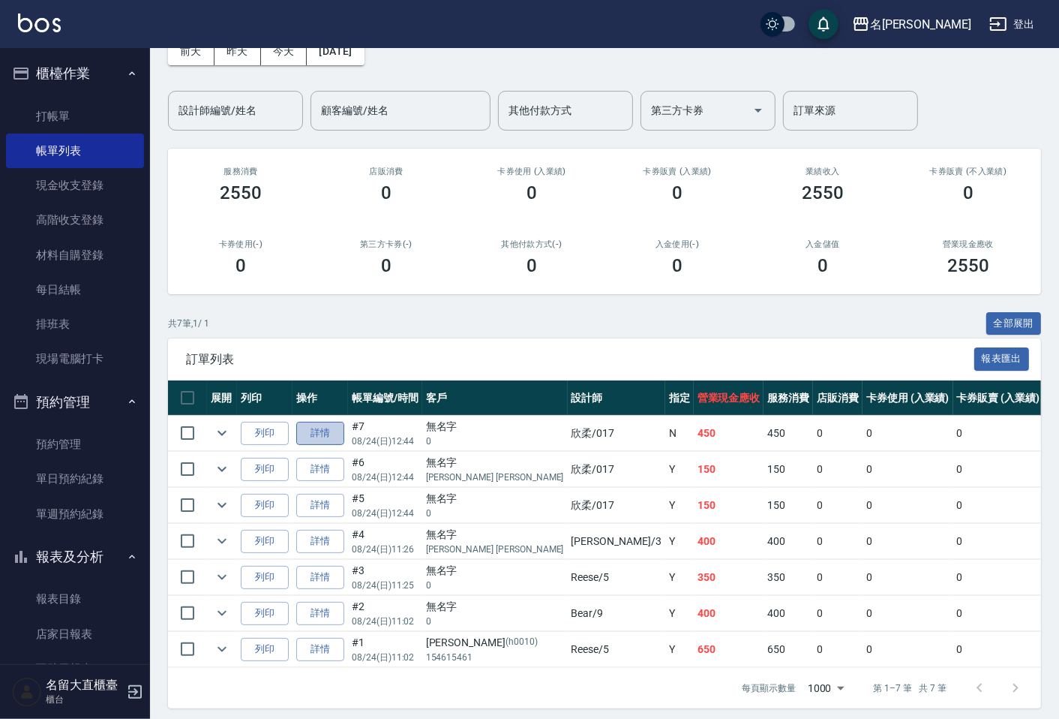
click at [332, 428] on link "詳情" at bounding box center [320, 433] width 48 height 23
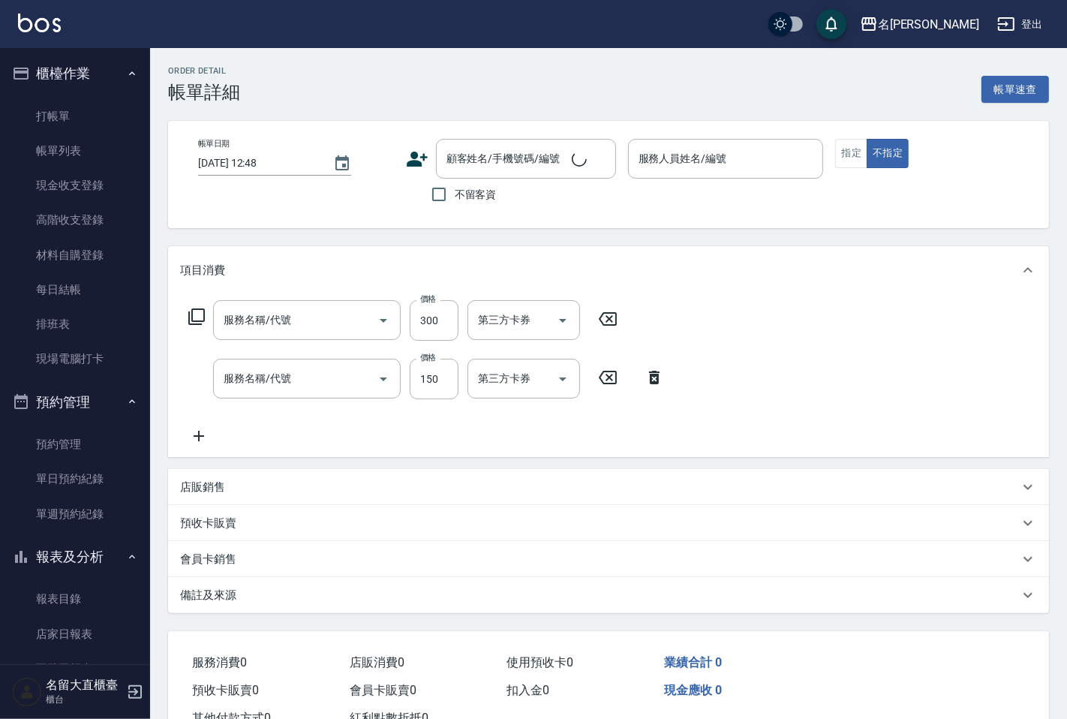
type input "[DATE] 12:44"
type input "欣柔-017"
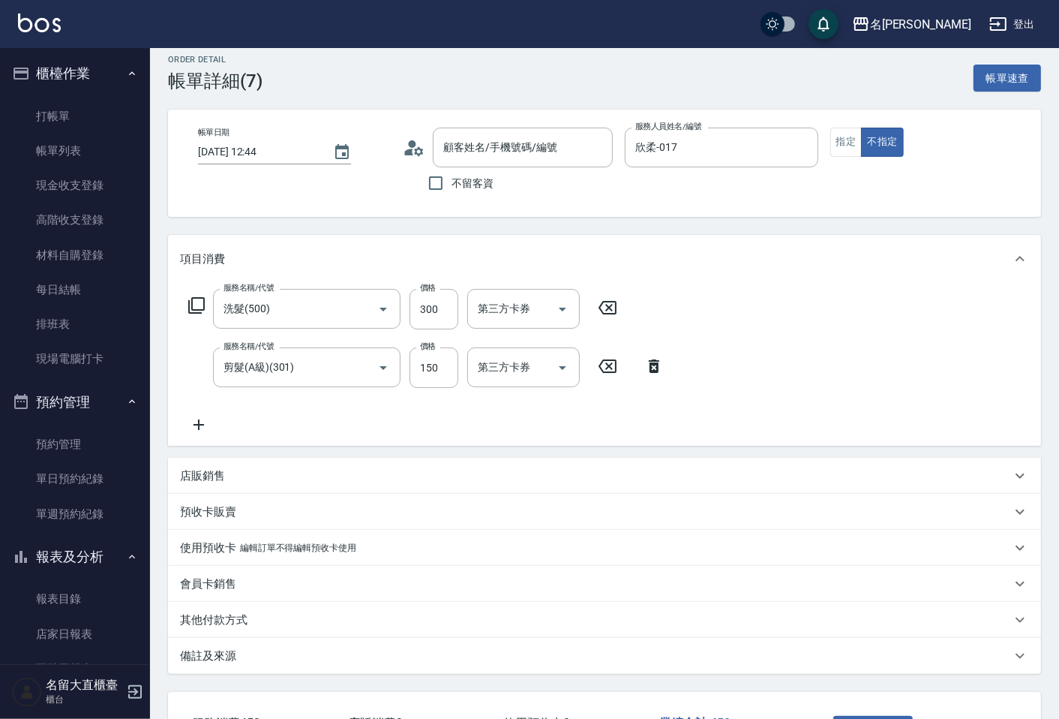
type input "洗髮(500)"
type input "剪髮(A級)(301)"
type input "無名字/ 0 /null"
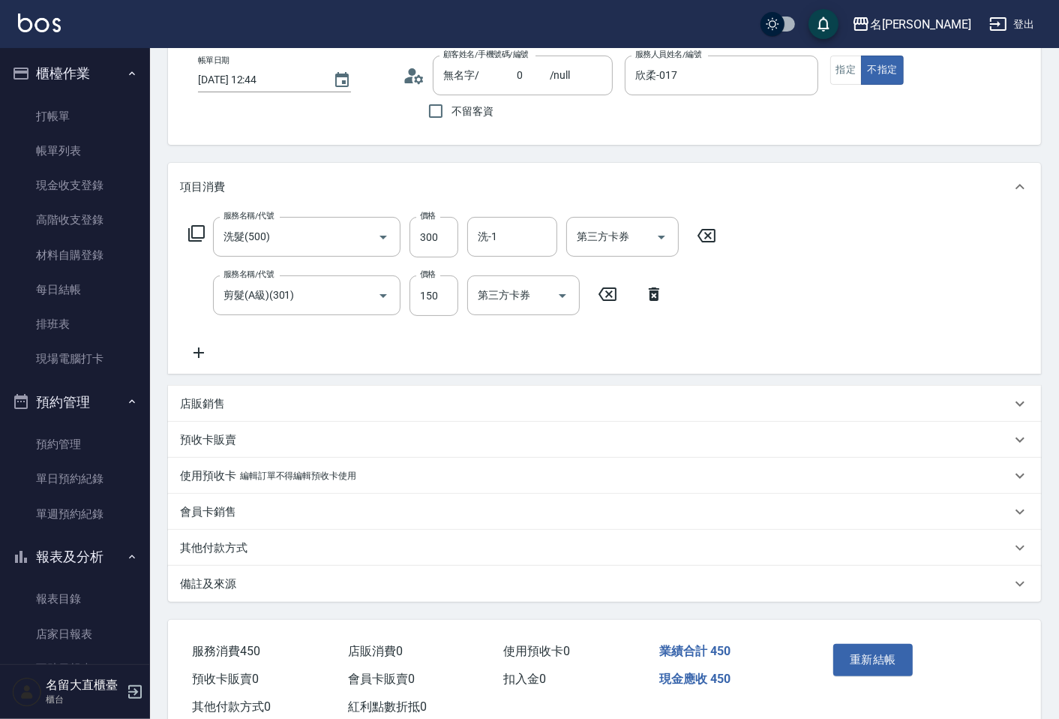
click at [215, 515] on p "會員卡銷售" at bounding box center [208, 512] width 56 height 16
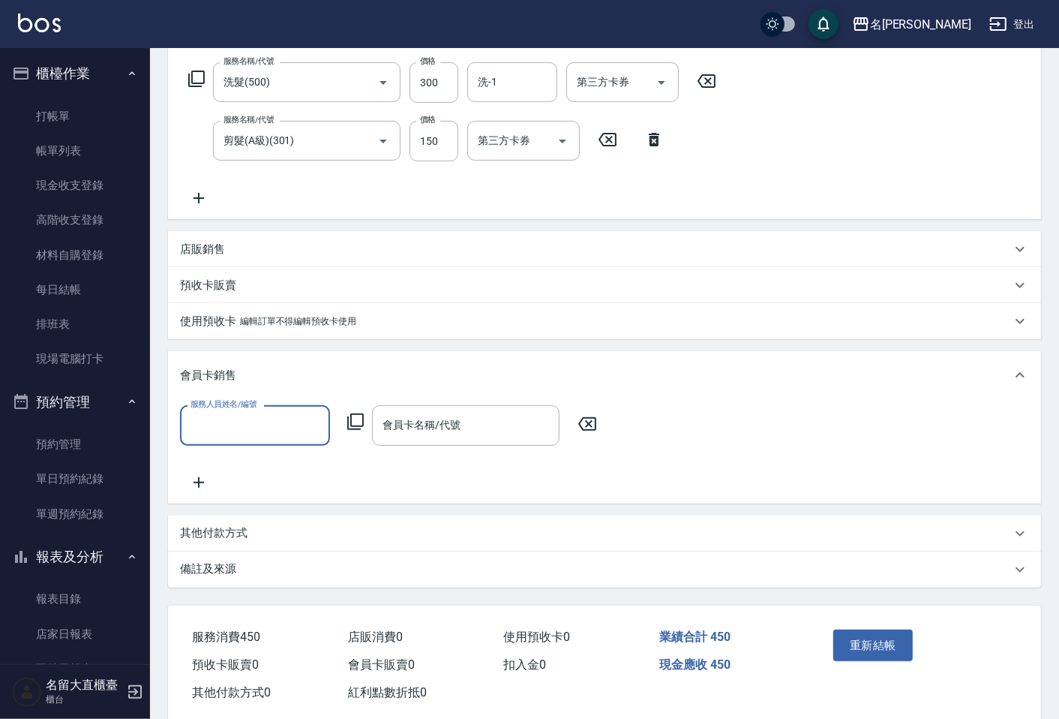
scroll to position [250, 0]
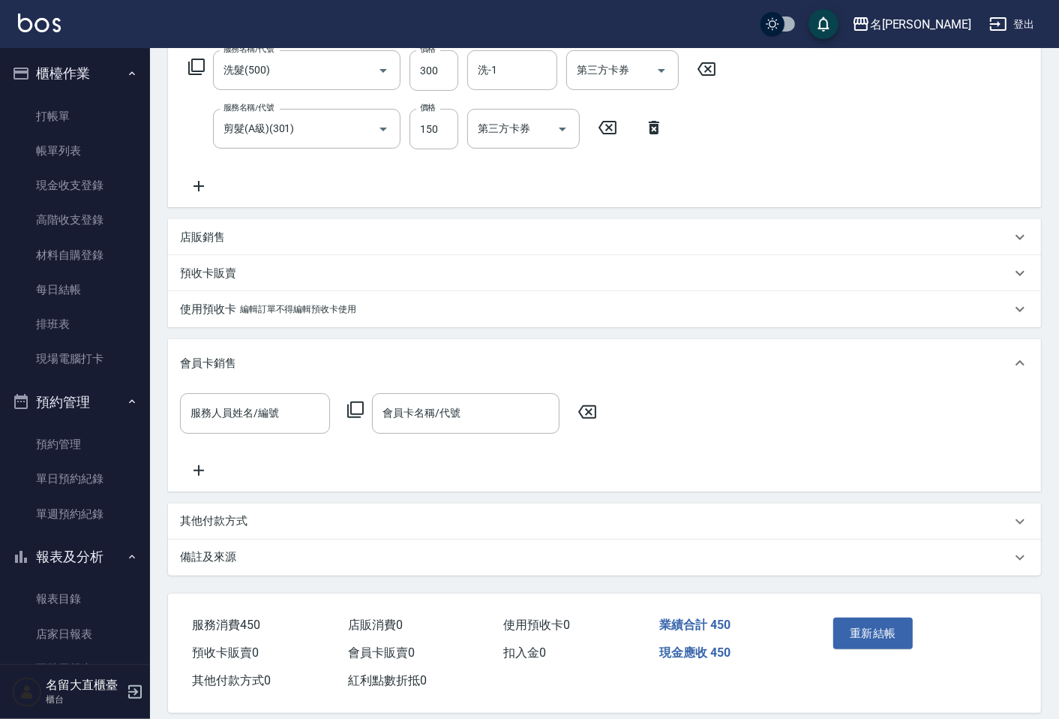
click at [219, 529] on p "其他付款方式" at bounding box center [214, 521] width 68 height 16
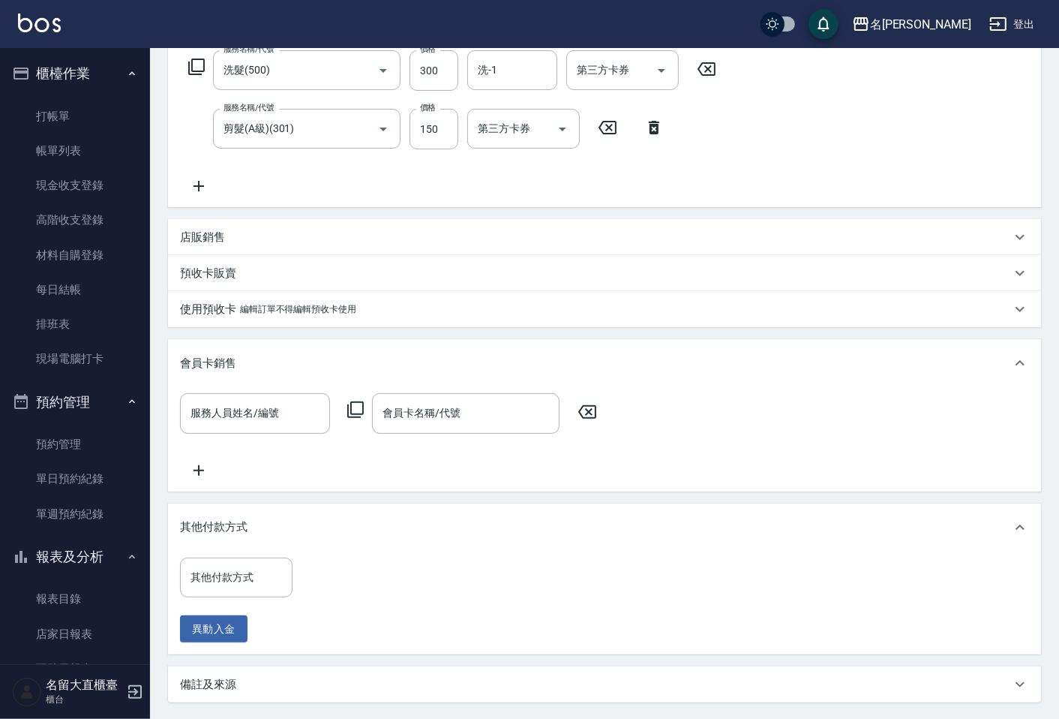
scroll to position [405, 0]
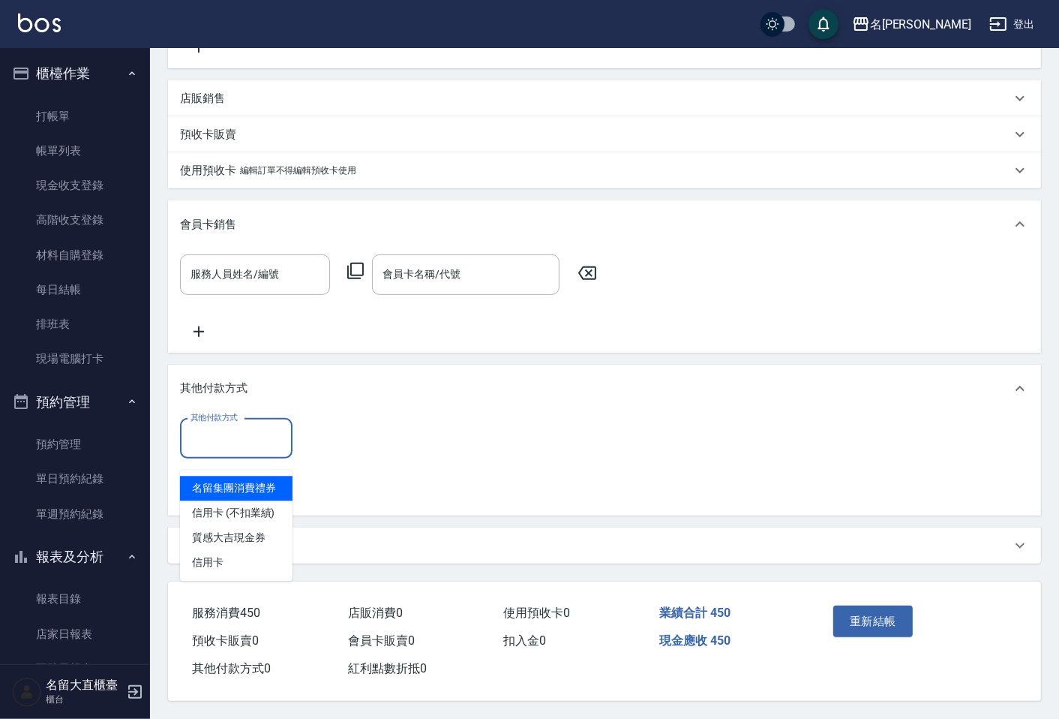
click at [234, 437] on input "其他付款方式" at bounding box center [236, 438] width 99 height 26
click at [264, 500] on span "信用卡 (不扣業績)" at bounding box center [236, 512] width 113 height 25
type input "信用卡 (不扣業績)"
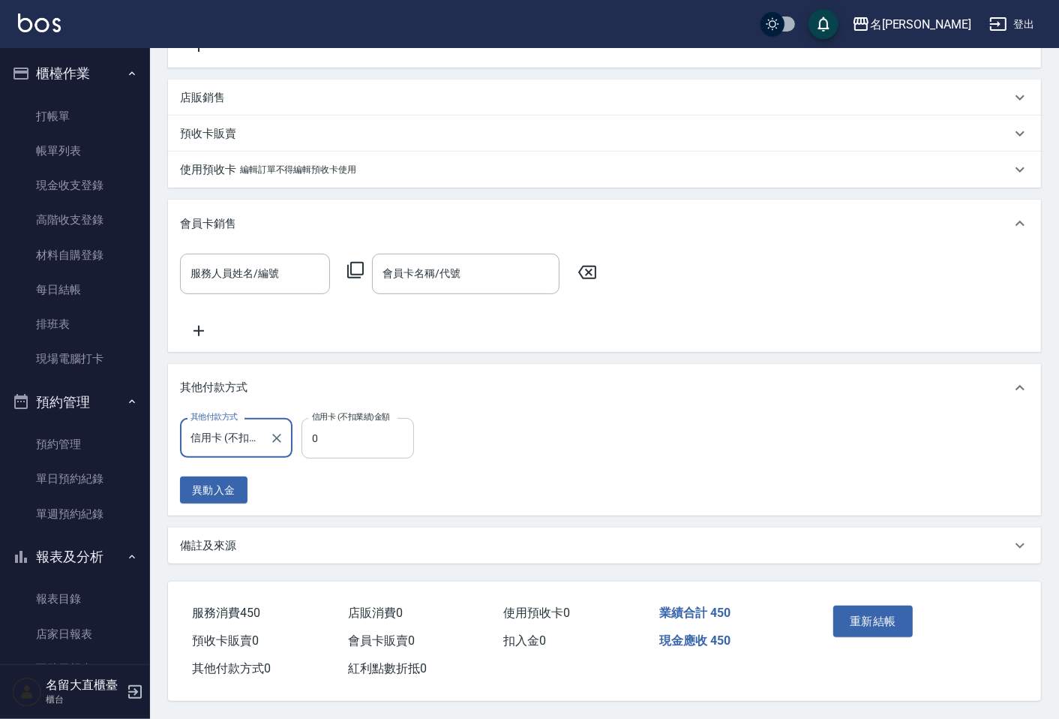
click at [371, 431] on input "0" at bounding box center [358, 438] width 113 height 41
type input "450"
click at [878, 626] on button "重新結帳" at bounding box center [873, 621] width 80 height 32
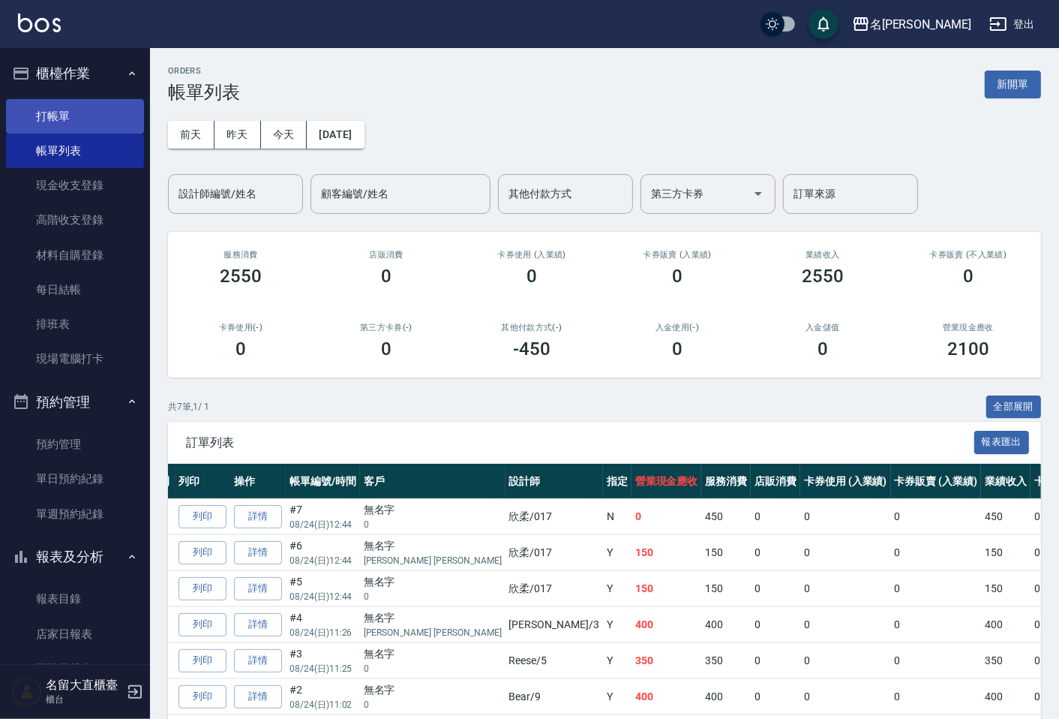
click at [55, 111] on link "打帳單" at bounding box center [75, 116] width 138 height 35
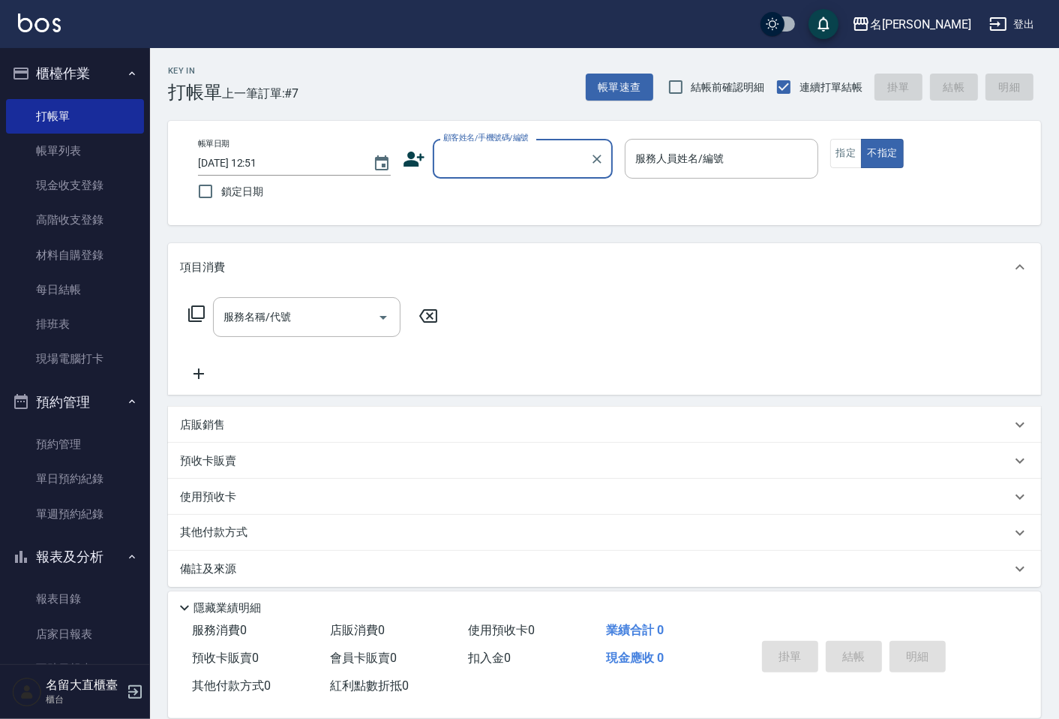
click at [474, 139] on label "顧客姓名/手機號碼/編號" at bounding box center [486, 137] width 86 height 11
click at [474, 146] on input "顧客姓名/手機號碼/編號" at bounding box center [512, 159] width 144 height 26
click at [467, 161] on input "顧客姓名/手機號碼/編號" at bounding box center [512, 159] width 144 height 26
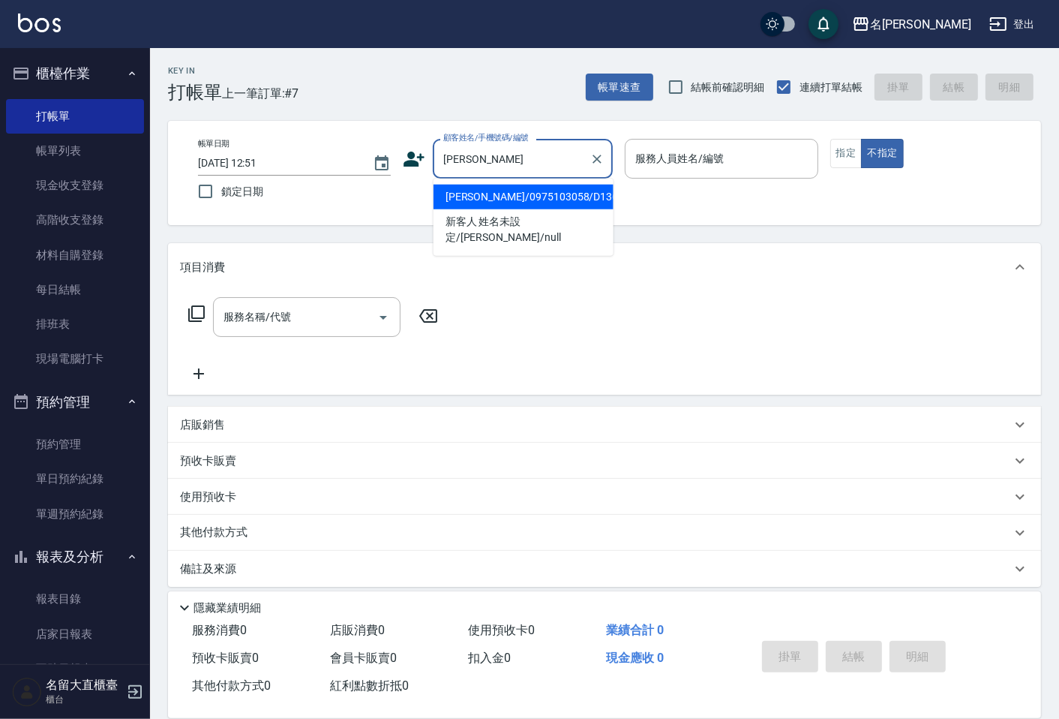
type input "[PERSON_NAME]/0975103058/D136"
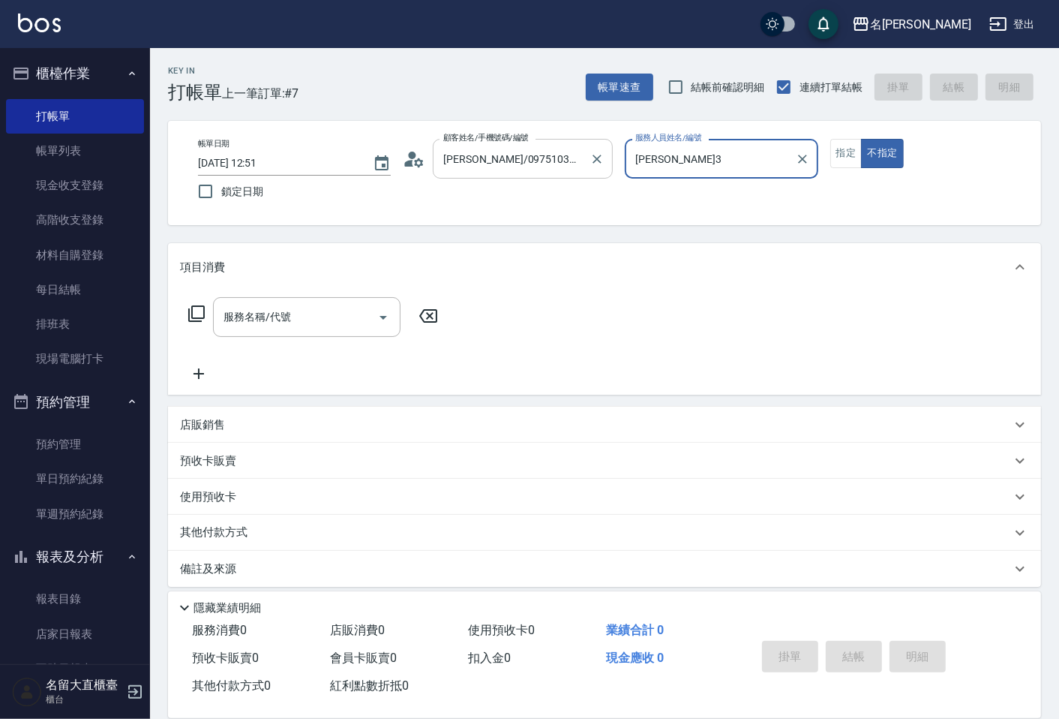
type input "[PERSON_NAME]3"
click at [861, 139] on button "不指定" at bounding box center [882, 153] width 42 height 29
type button "false"
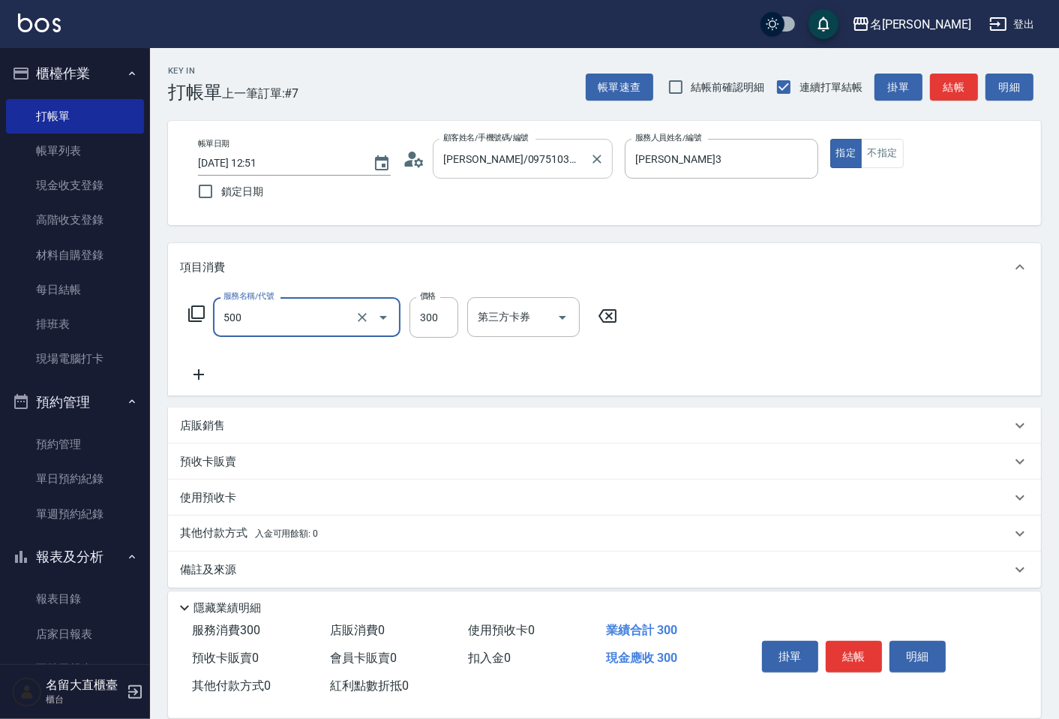
type input "洗髮(500)"
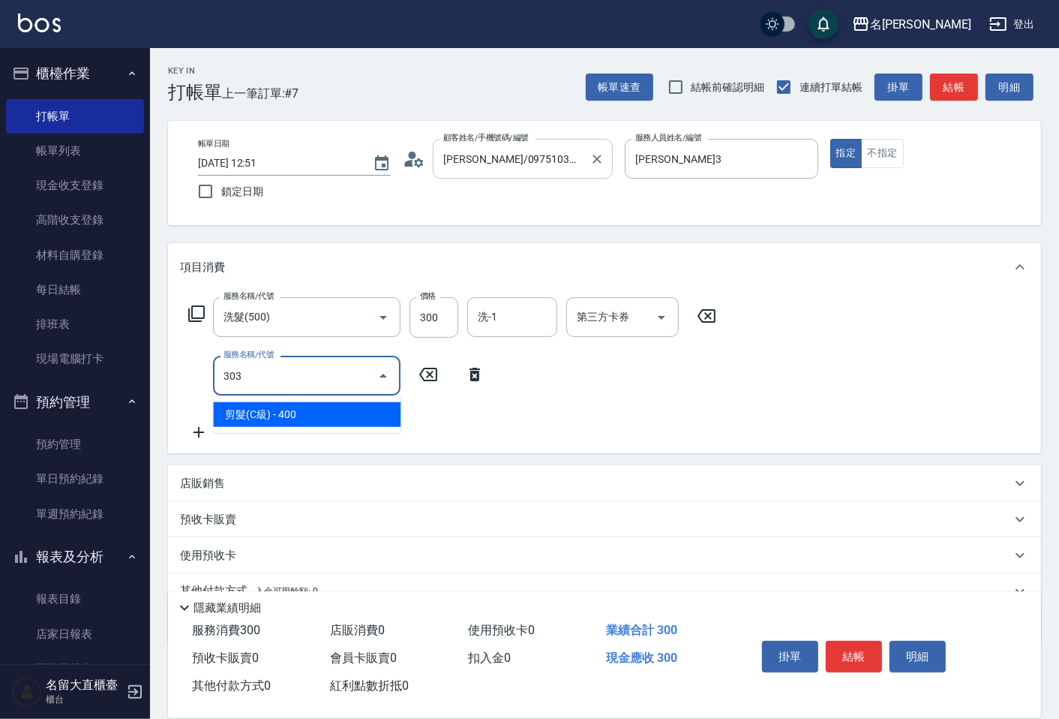
type input "剪髮(C級)(303)"
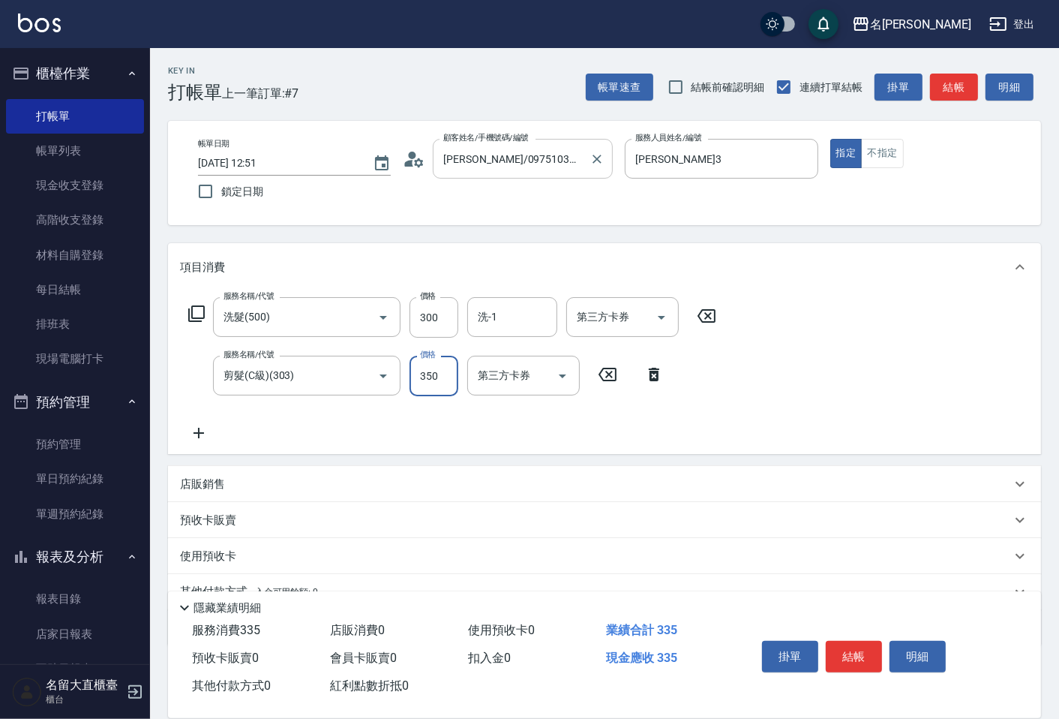
type input "350"
click at [863, 646] on button "結帳" at bounding box center [854, 657] width 56 height 32
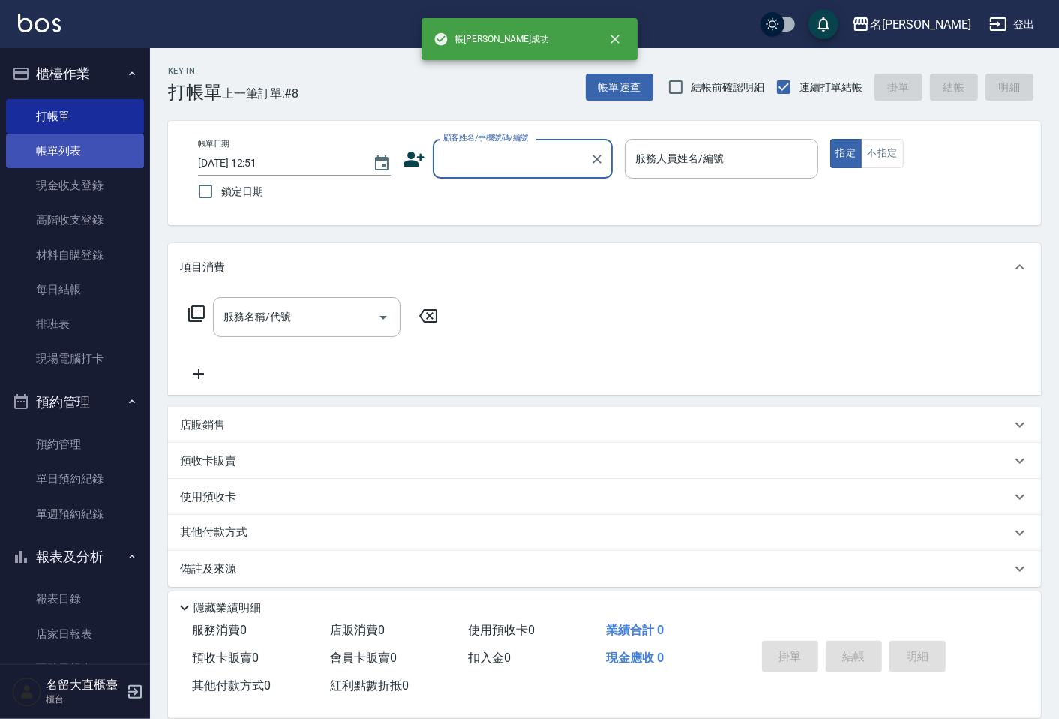
click at [77, 161] on link "帳單列表" at bounding box center [75, 151] width 138 height 35
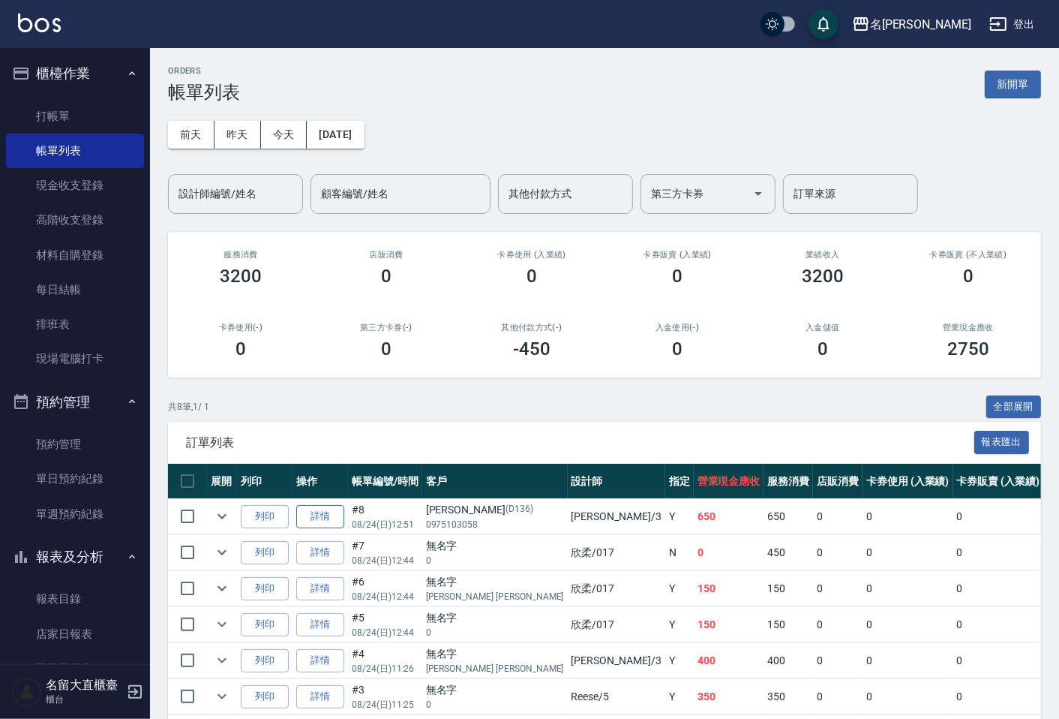
click at [328, 516] on link "詳情" at bounding box center [320, 516] width 48 height 23
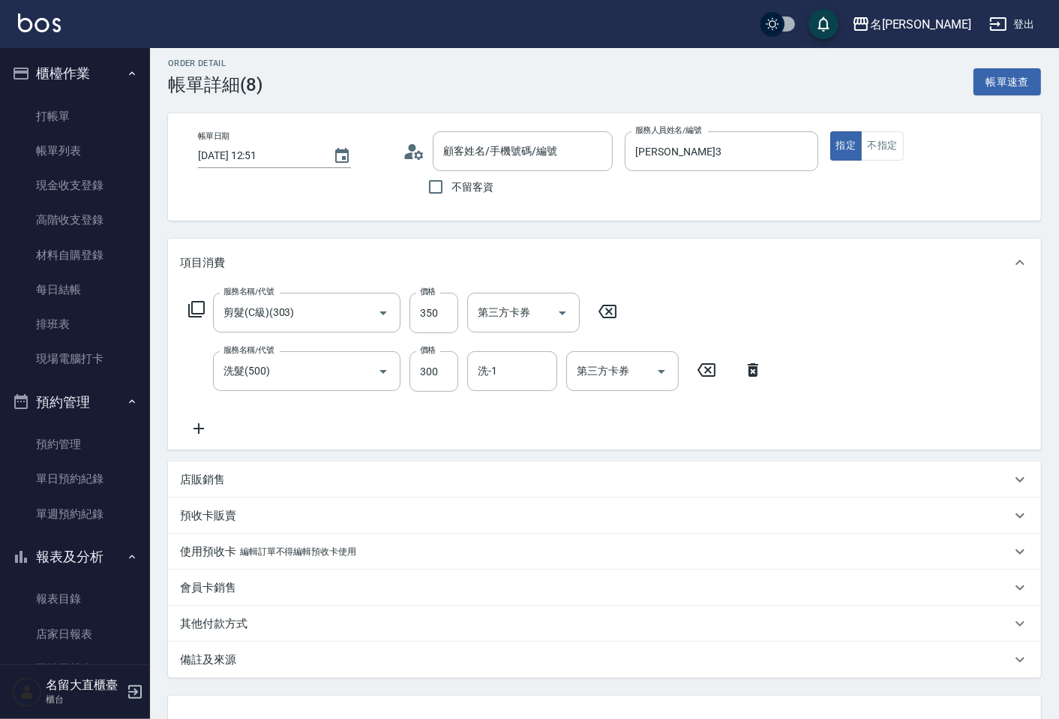
type input "[PERSON_NAME]3"
type input "剪髮(C級)(303)"
type input "洗髮(500)"
type input "[PERSON_NAME]/0975103058/D136"
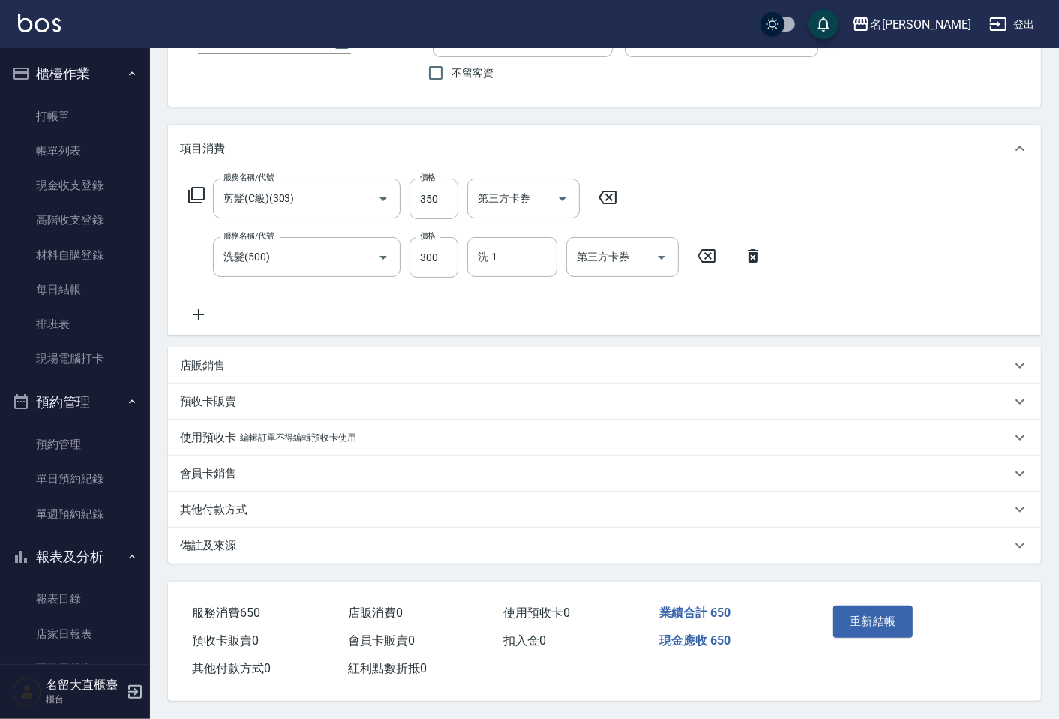
click at [221, 515] on div "其他付款方式" at bounding box center [604, 509] width 873 height 36
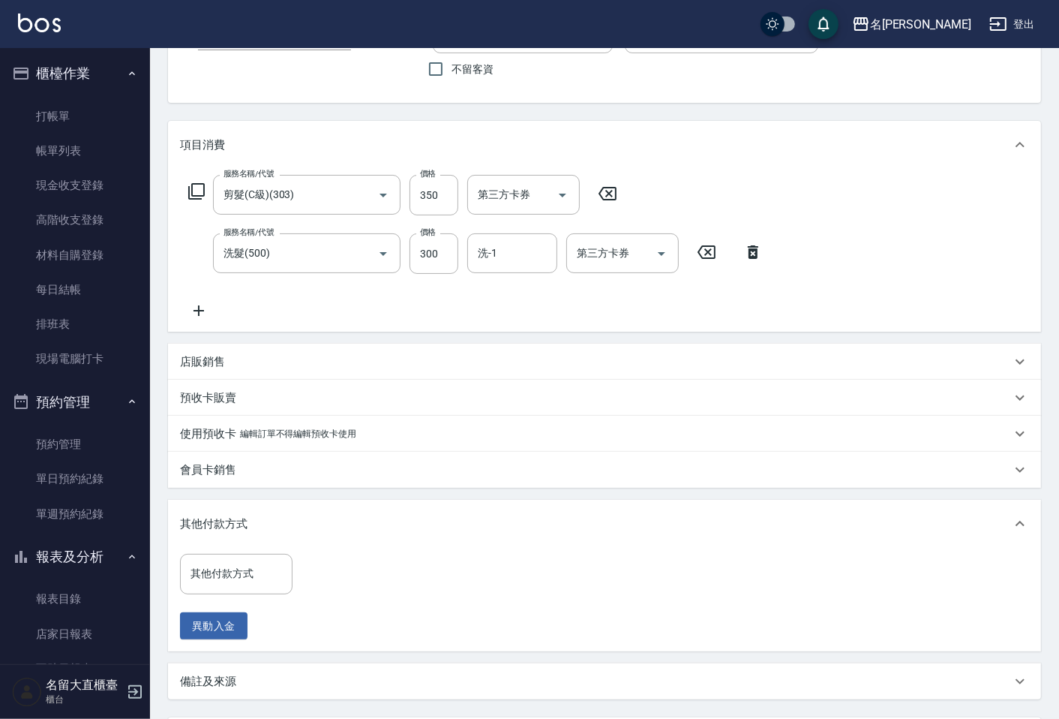
scroll to position [265, 0]
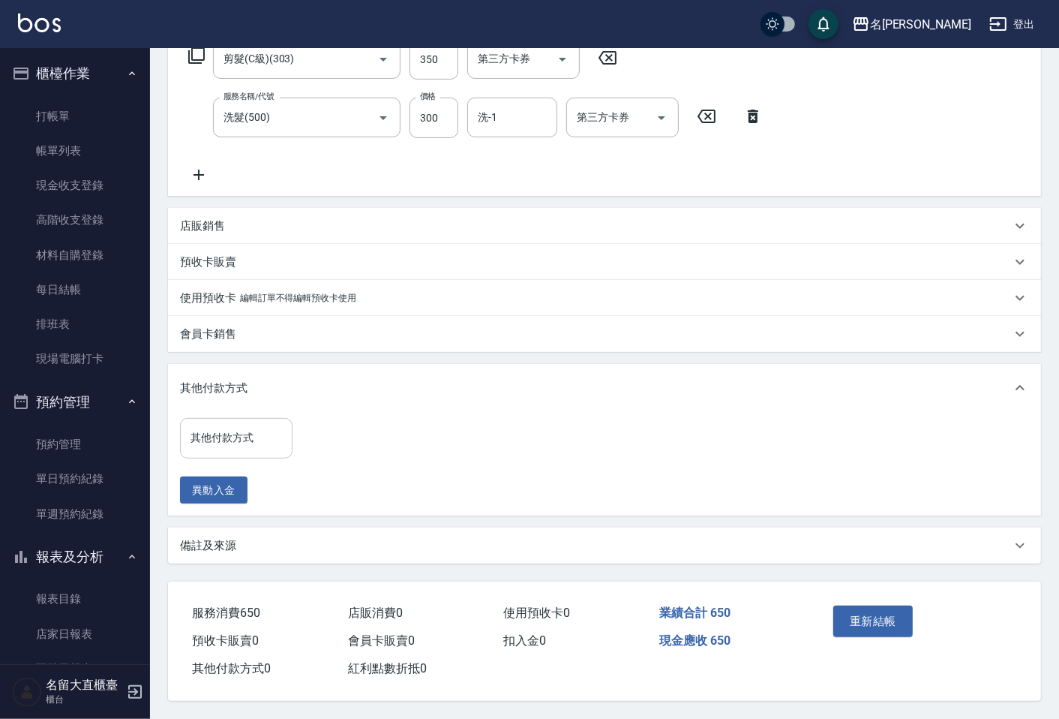
click at [224, 433] on input "其他付款方式" at bounding box center [236, 438] width 99 height 26
click at [245, 500] on span "信用卡 (不扣業績)" at bounding box center [236, 500] width 113 height 25
type input "信用卡 (不扣業績)"
click at [343, 443] on input "0" at bounding box center [358, 437] width 113 height 41
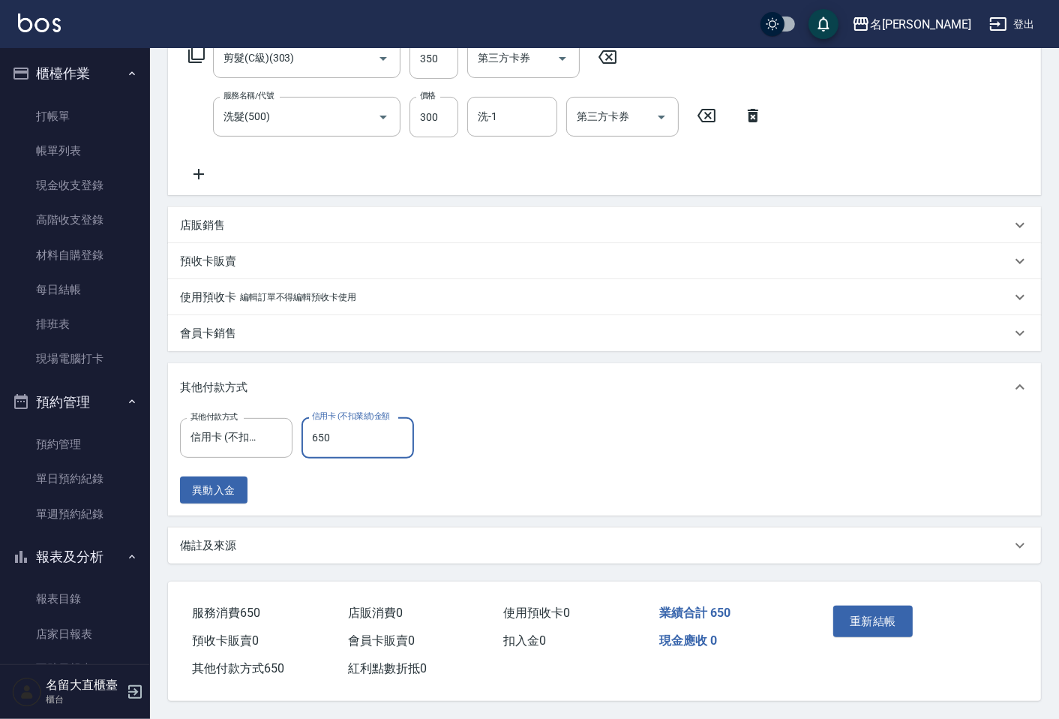
type input "650"
click at [899, 621] on button "重新結帳" at bounding box center [873, 621] width 80 height 32
